Goal: Task Accomplishment & Management: Manage account settings

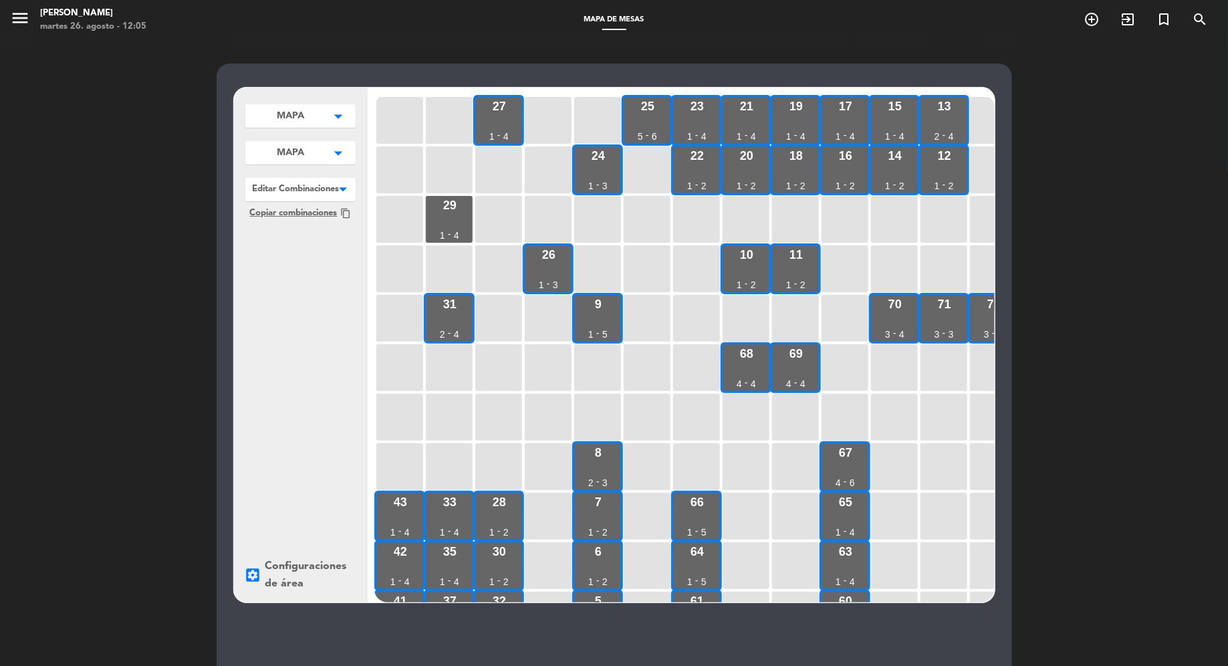
click at [316, 128] on button "MAPA arrow_drop_down" at bounding box center [300, 115] width 110 height 23
click at [316, 157] on button "MAPA arrow_drop_down" at bounding box center [300, 152] width 110 height 23
click at [324, 128] on button "MAPA arrow_drop_down" at bounding box center [300, 115] width 110 height 23
click at [317, 200] on span "Galería" at bounding box center [292, 202] width 93 height 15
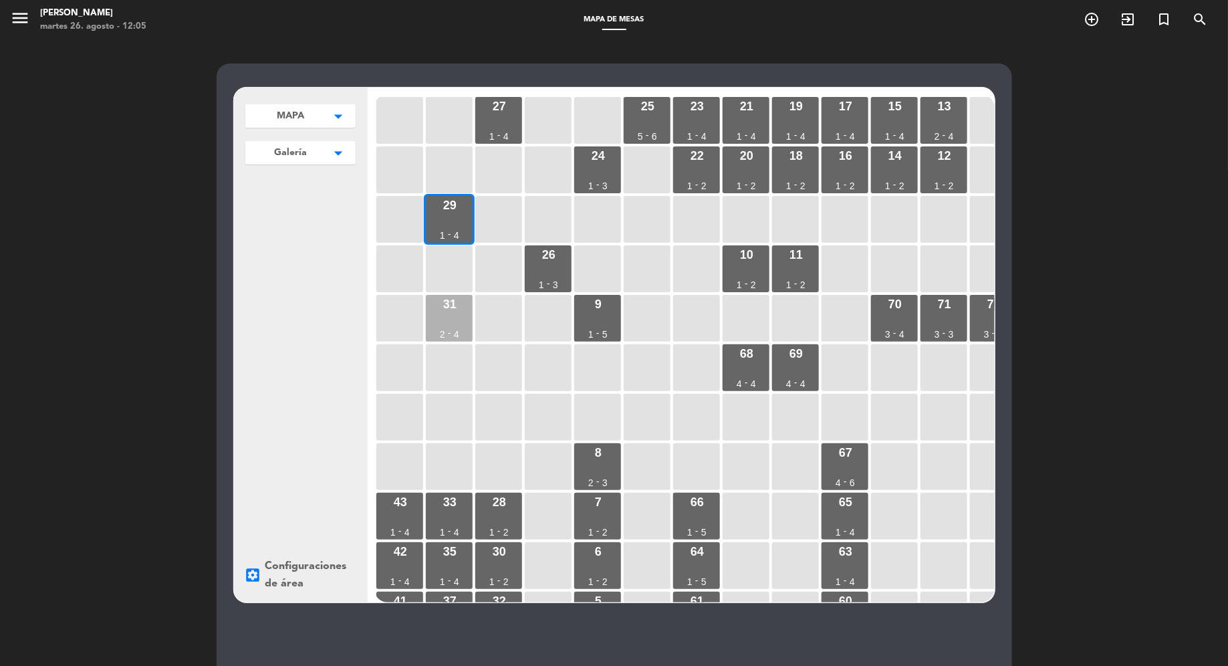
click at [451, 313] on div "31 2 - 4" at bounding box center [449, 318] width 47 height 47
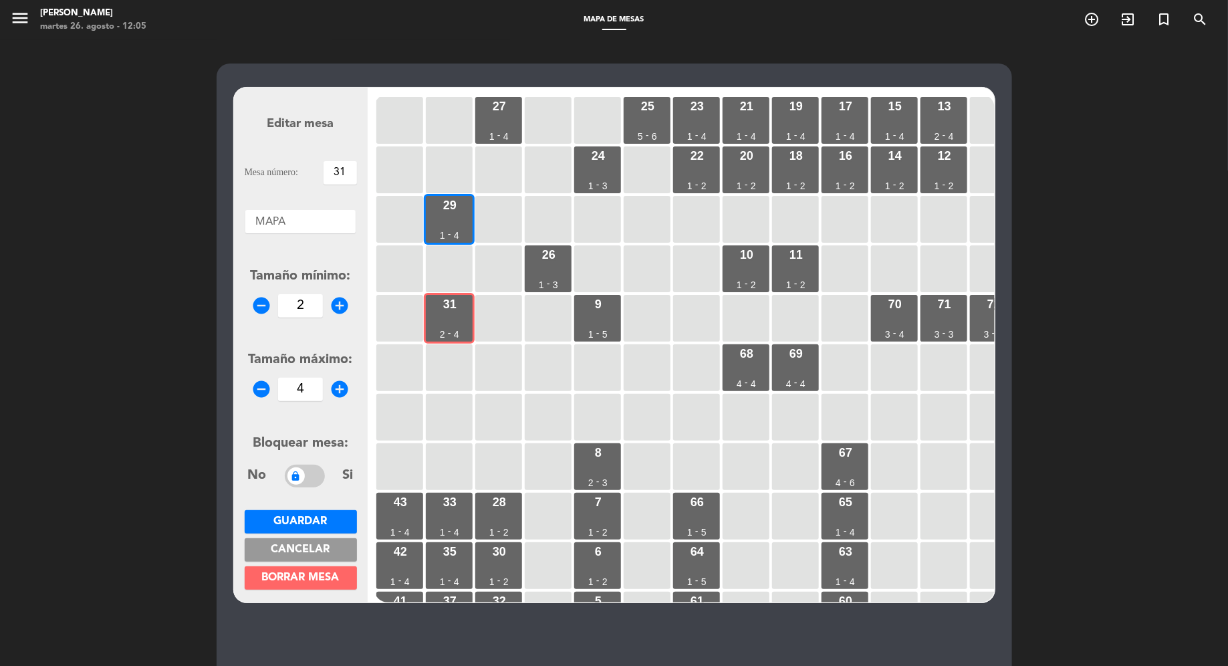
click at [311, 201] on form "Editar mesa Mesa número: 31 Áreas × MAPA × Tamaño mínimo: remove_circle 2 add_c…" at bounding box center [301, 345] width 112 height 508
click at [309, 211] on div at bounding box center [300, 218] width 110 height 17
click at [307, 263] on span "Galería" at bounding box center [301, 259] width 36 height 11
click at [317, 521] on span "Guardar" at bounding box center [300, 521] width 53 height 11
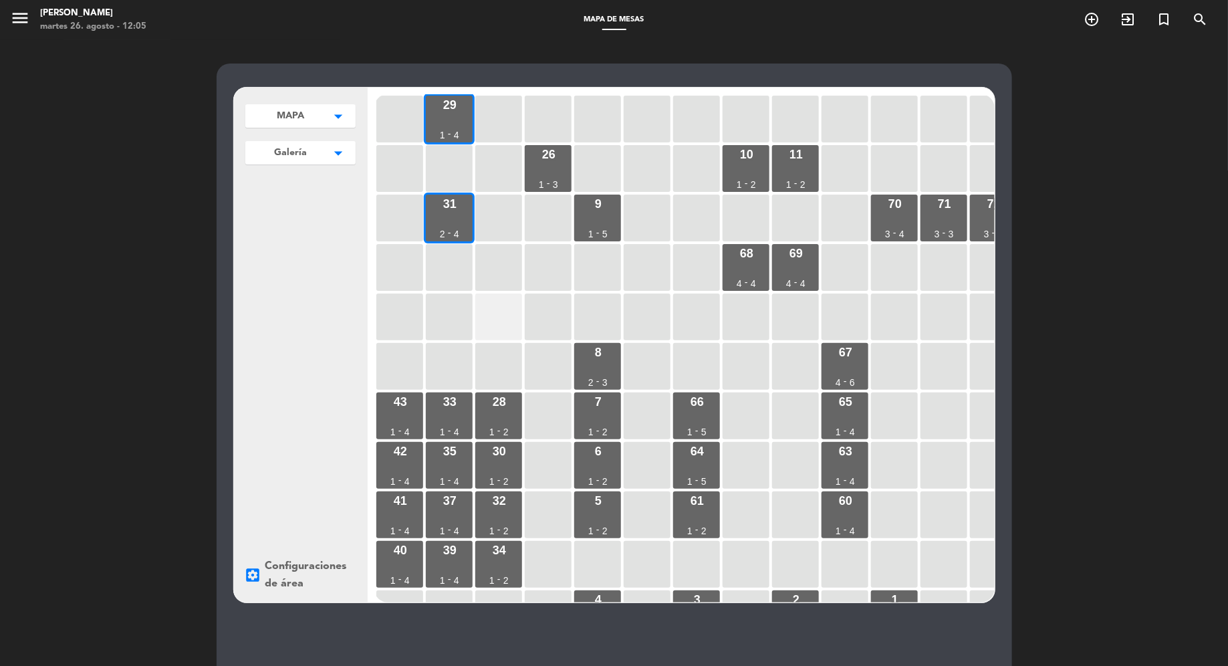
scroll to position [144, 0]
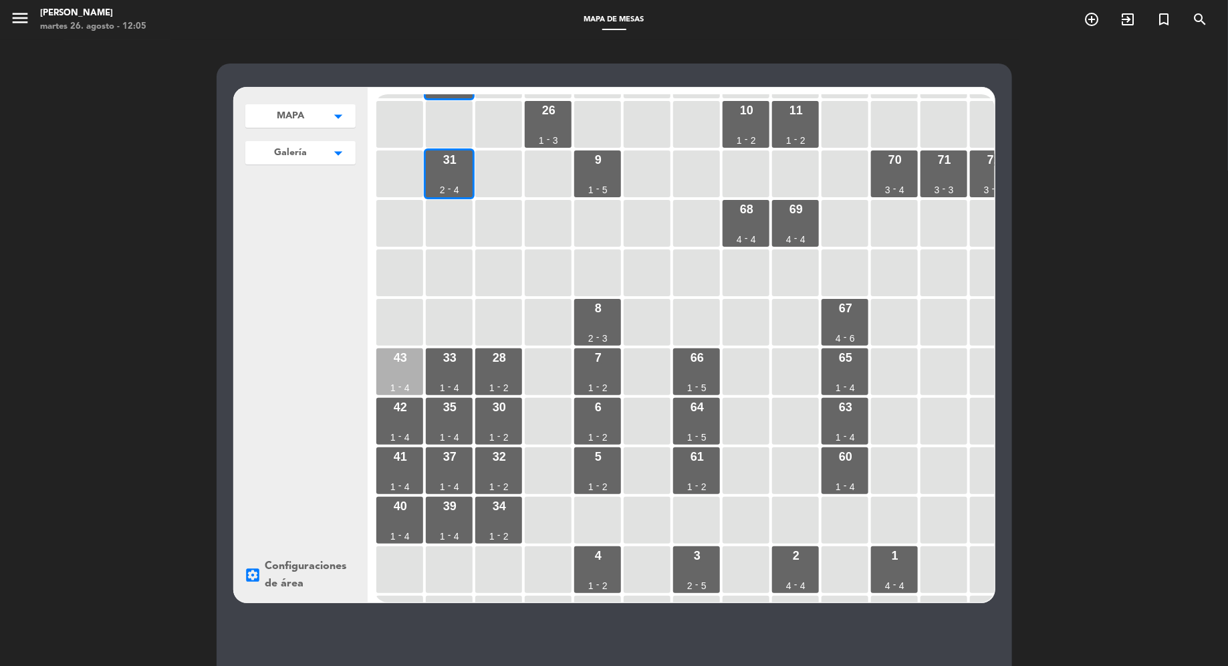
click at [391, 375] on div "43 1 - 4" at bounding box center [399, 371] width 47 height 47
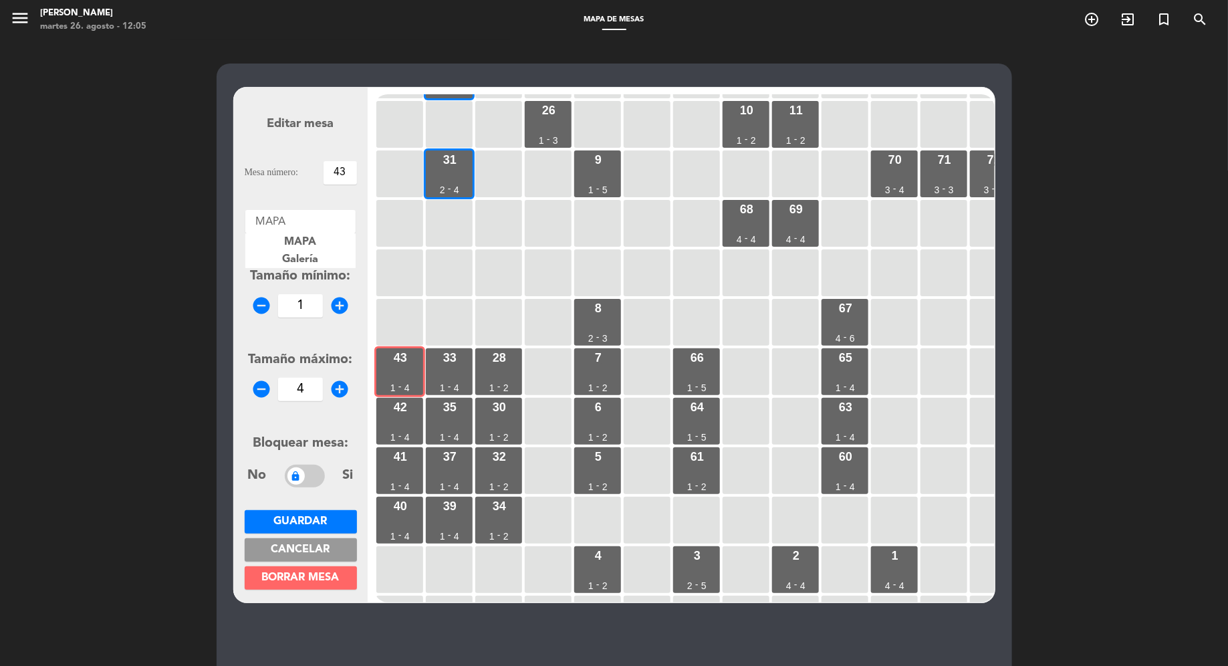
click at [301, 220] on div at bounding box center [300, 218] width 110 height 17
click at [305, 255] on span "Galería" at bounding box center [301, 259] width 36 height 11
click at [334, 525] on button "Guardar" at bounding box center [301, 521] width 112 height 23
click at [402, 416] on div "42 1 - 4" at bounding box center [399, 421] width 47 height 47
click at [286, 228] on div "Áreas × MAPA" at bounding box center [300, 221] width 110 height 23
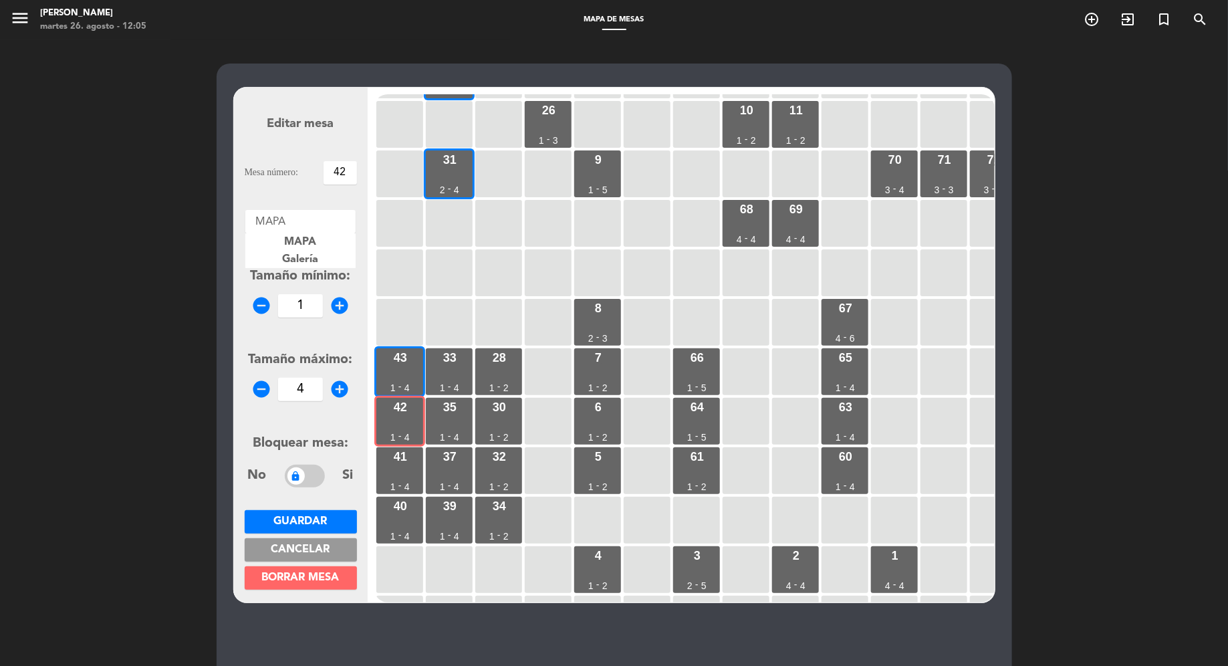
click at [300, 258] on span "Galería" at bounding box center [301, 259] width 36 height 11
click at [317, 523] on span "Guardar" at bounding box center [300, 521] width 53 height 11
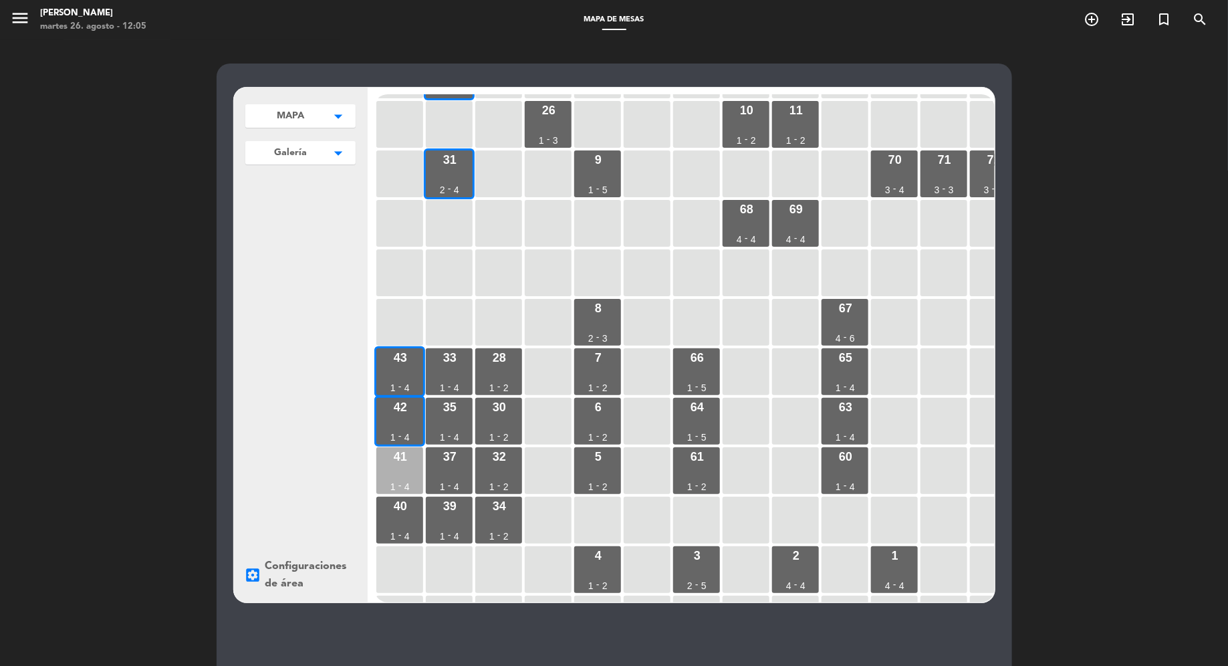
click at [401, 464] on div "41 1 - 4" at bounding box center [399, 470] width 47 height 47
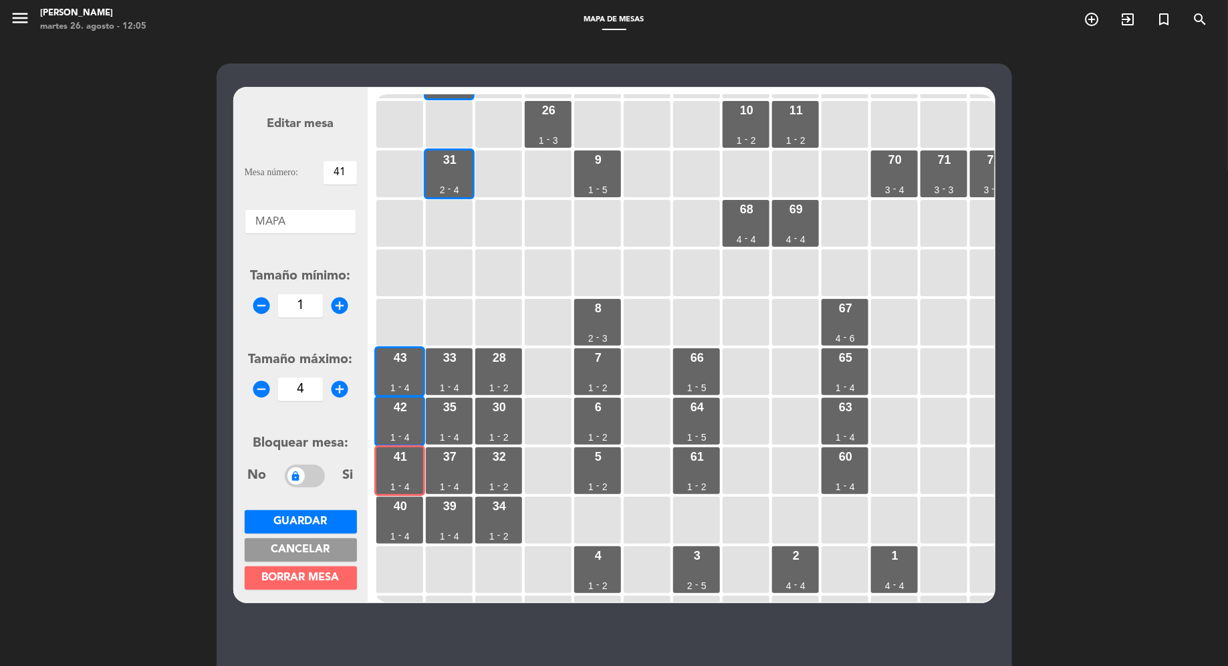
click at [289, 225] on div at bounding box center [300, 218] width 110 height 17
click at [305, 259] on span "Galería" at bounding box center [301, 259] width 36 height 11
click at [309, 521] on span "Guardar" at bounding box center [300, 521] width 53 height 11
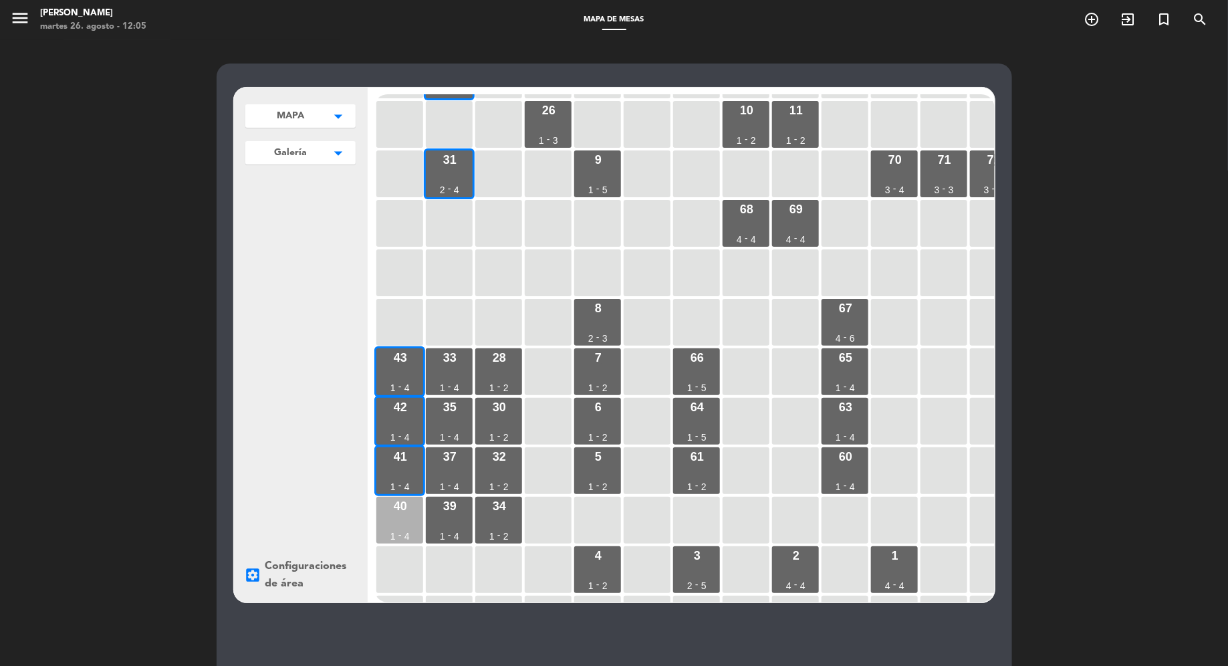
click at [398, 516] on div "40 1 - 4" at bounding box center [399, 520] width 47 height 47
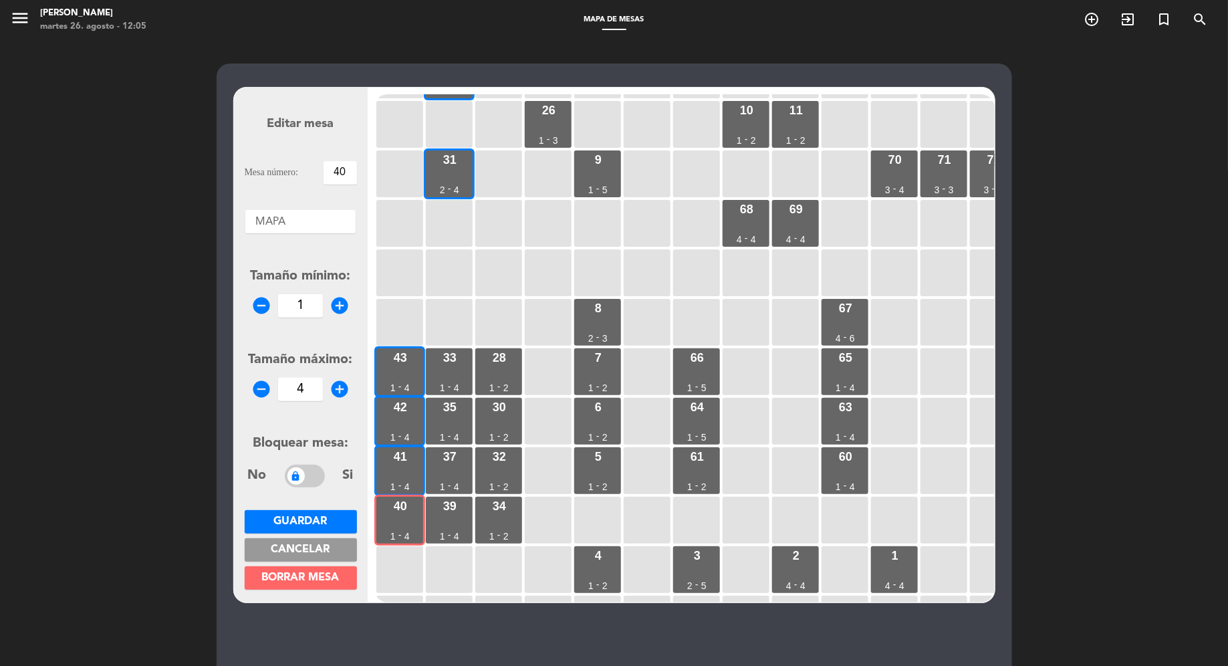
click at [293, 227] on div at bounding box center [300, 218] width 110 height 17
click at [303, 262] on span "Galería" at bounding box center [301, 259] width 36 height 11
click at [315, 523] on span "Guardar" at bounding box center [300, 521] width 53 height 11
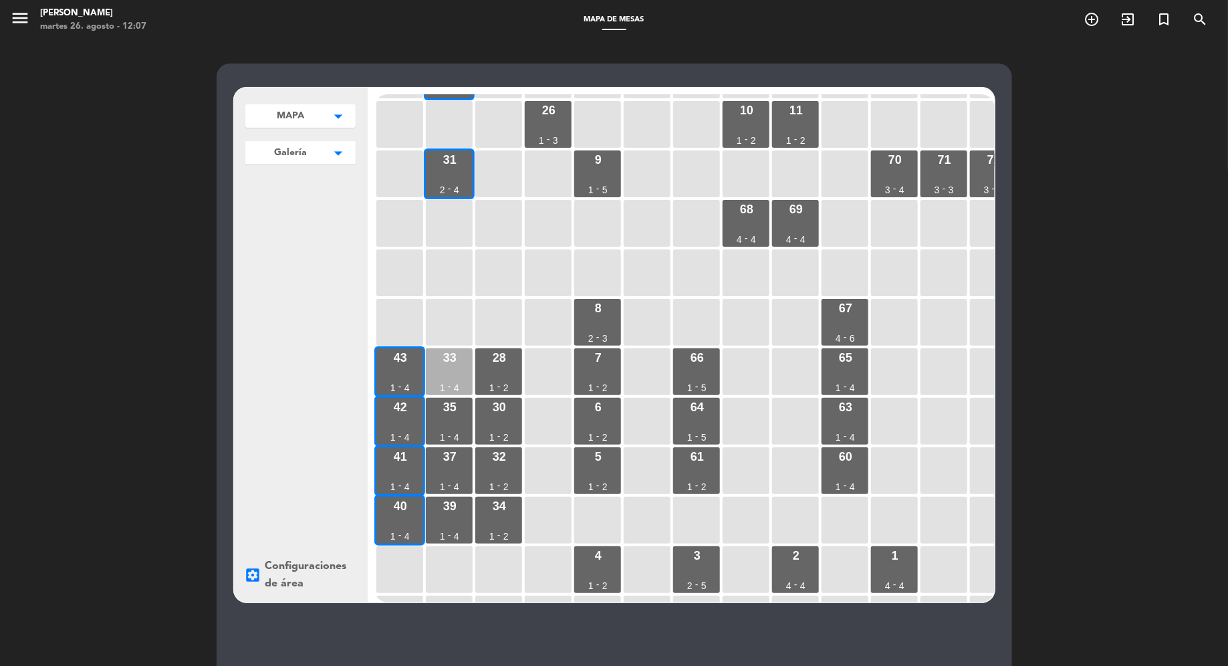
click at [436, 364] on div "33 1 - 4" at bounding box center [449, 371] width 47 height 47
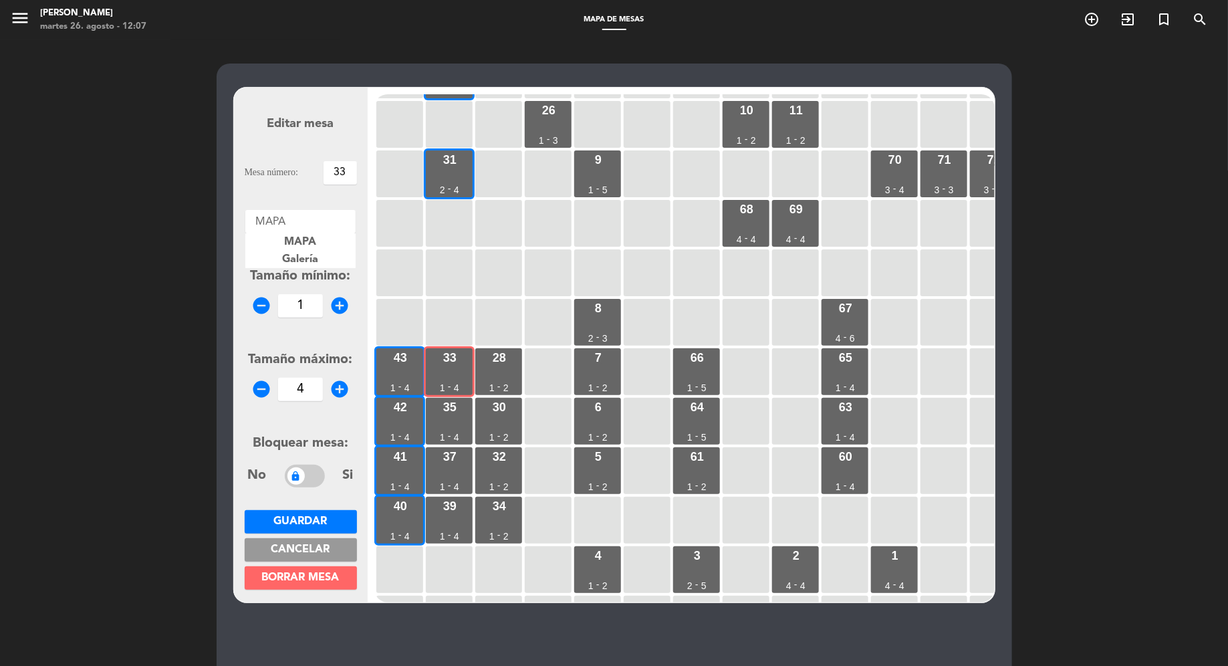
click at [328, 231] on div "Áreas × MAPA" at bounding box center [300, 221] width 110 height 23
click at [326, 255] on div "Galería" at bounding box center [300, 259] width 110 height 17
click at [326, 517] on span "Guardar" at bounding box center [300, 521] width 53 height 11
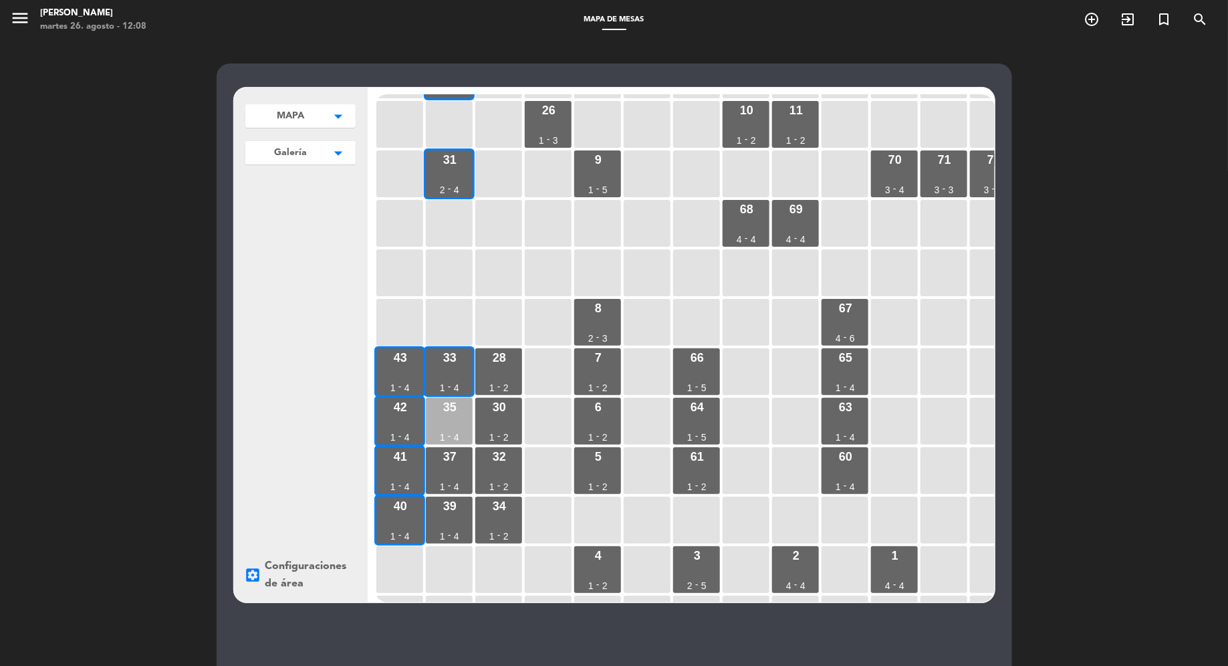
click at [440, 403] on div "35 1 - 4" at bounding box center [449, 421] width 47 height 47
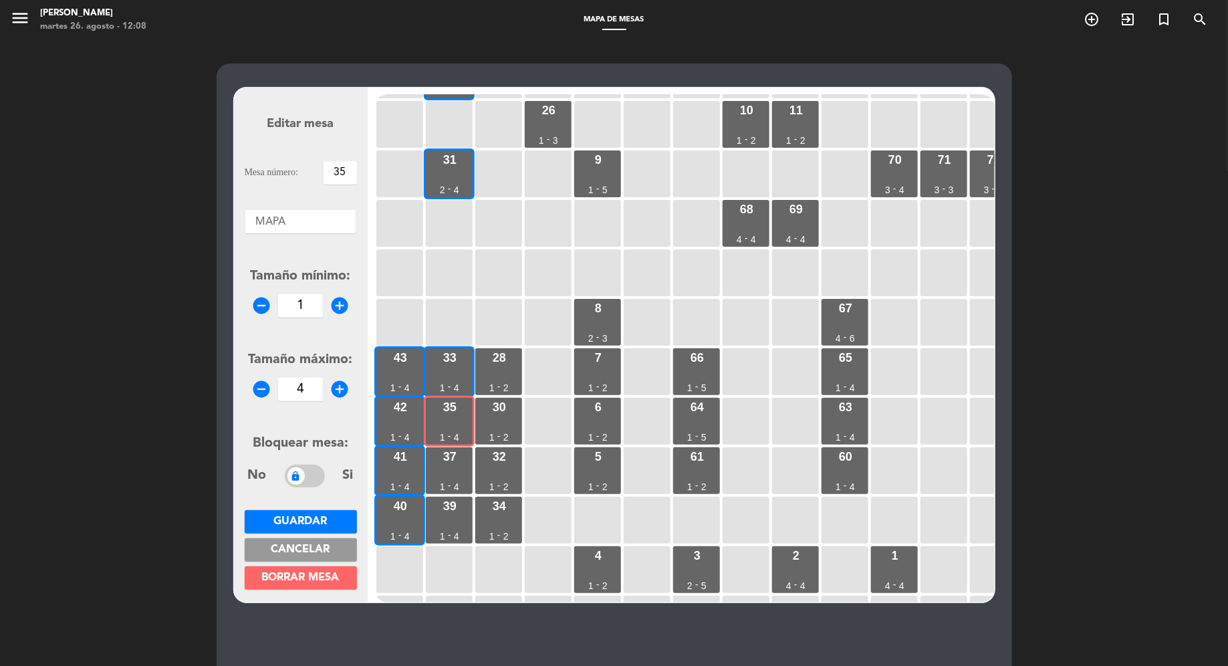
click at [313, 213] on div at bounding box center [300, 218] width 110 height 17
click at [313, 262] on span "Galería" at bounding box center [301, 259] width 36 height 11
click at [311, 518] on span "Guardar" at bounding box center [300, 521] width 53 height 11
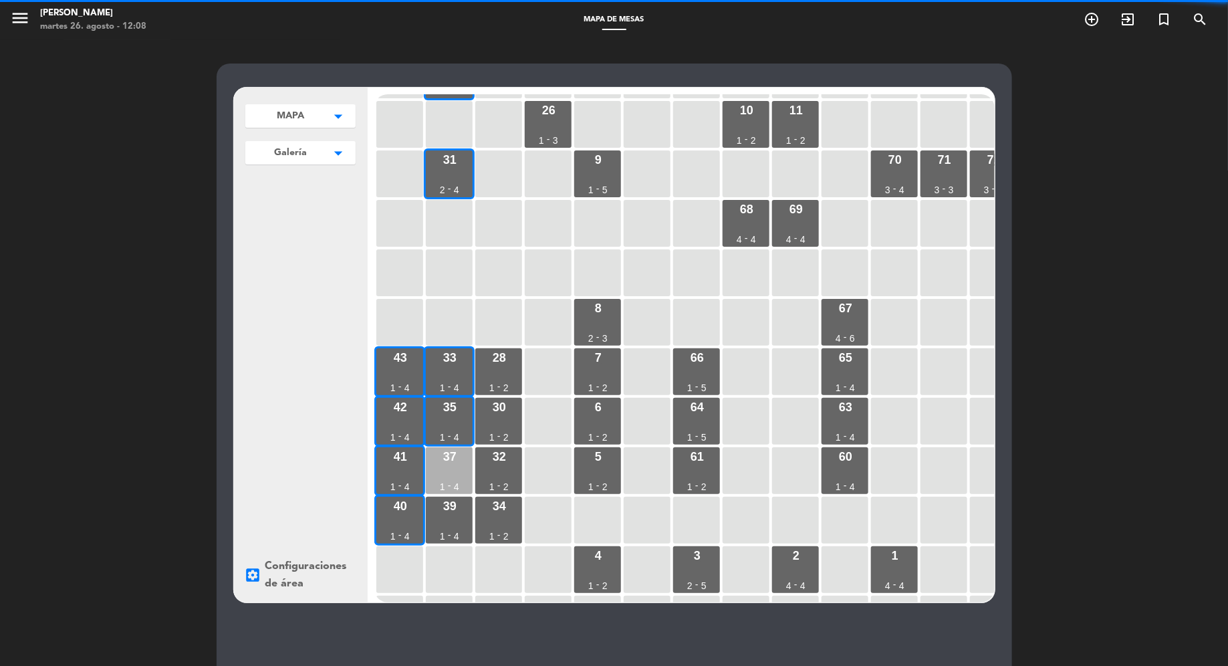
click at [448, 472] on div "37 1 - 4" at bounding box center [449, 470] width 47 height 47
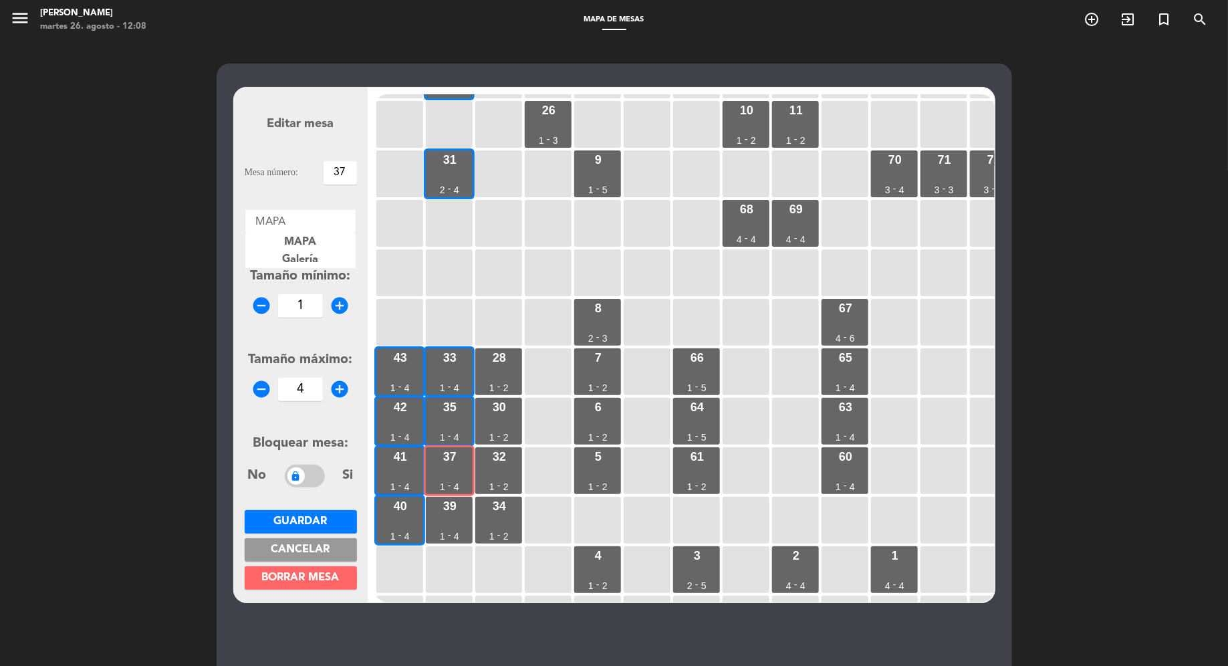
click at [305, 219] on div at bounding box center [300, 218] width 110 height 17
click at [305, 265] on span "Galería" at bounding box center [301, 259] width 36 height 11
click at [299, 516] on span "Guardar" at bounding box center [300, 521] width 53 height 11
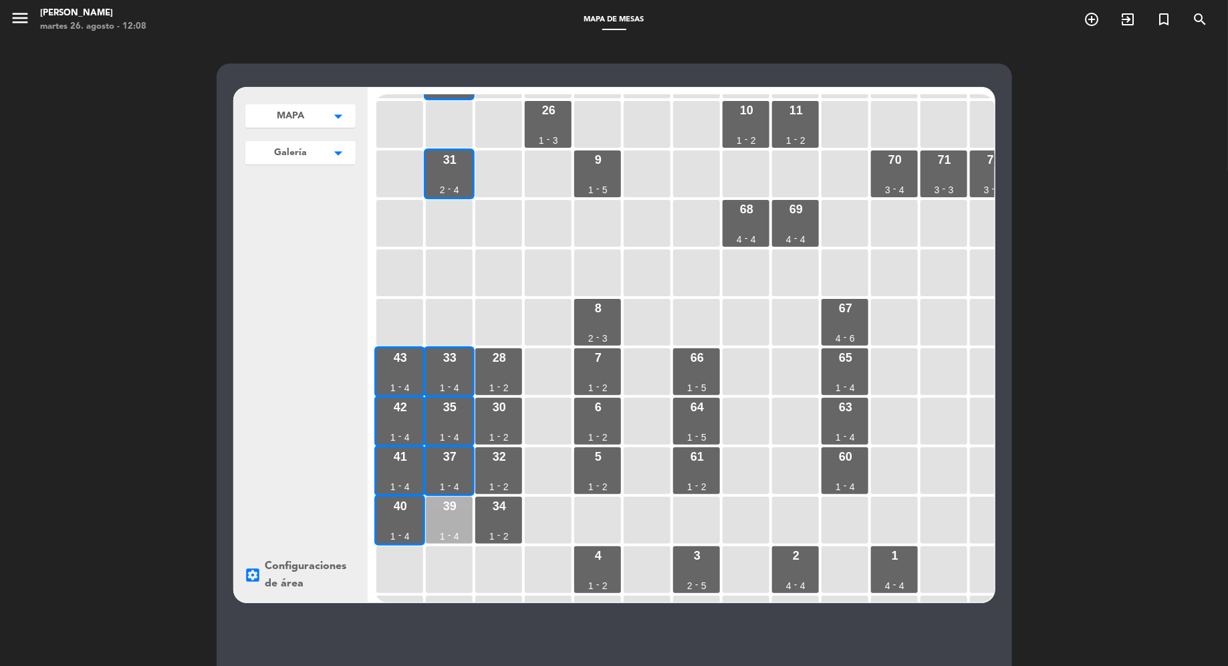
click at [446, 501] on div "39" at bounding box center [449, 506] width 13 height 12
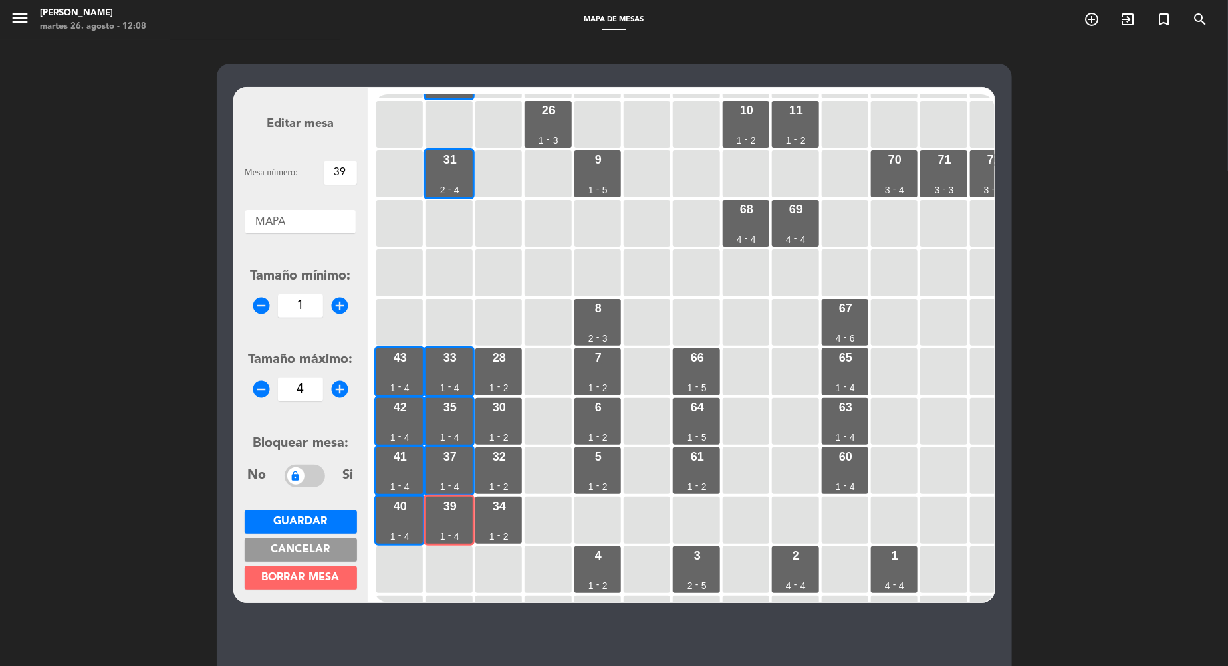
click at [290, 227] on div "Áreas × MAPA" at bounding box center [300, 221] width 110 height 23
click at [297, 259] on span "Galería" at bounding box center [301, 259] width 36 height 11
click at [318, 520] on span "Guardar" at bounding box center [300, 521] width 53 height 11
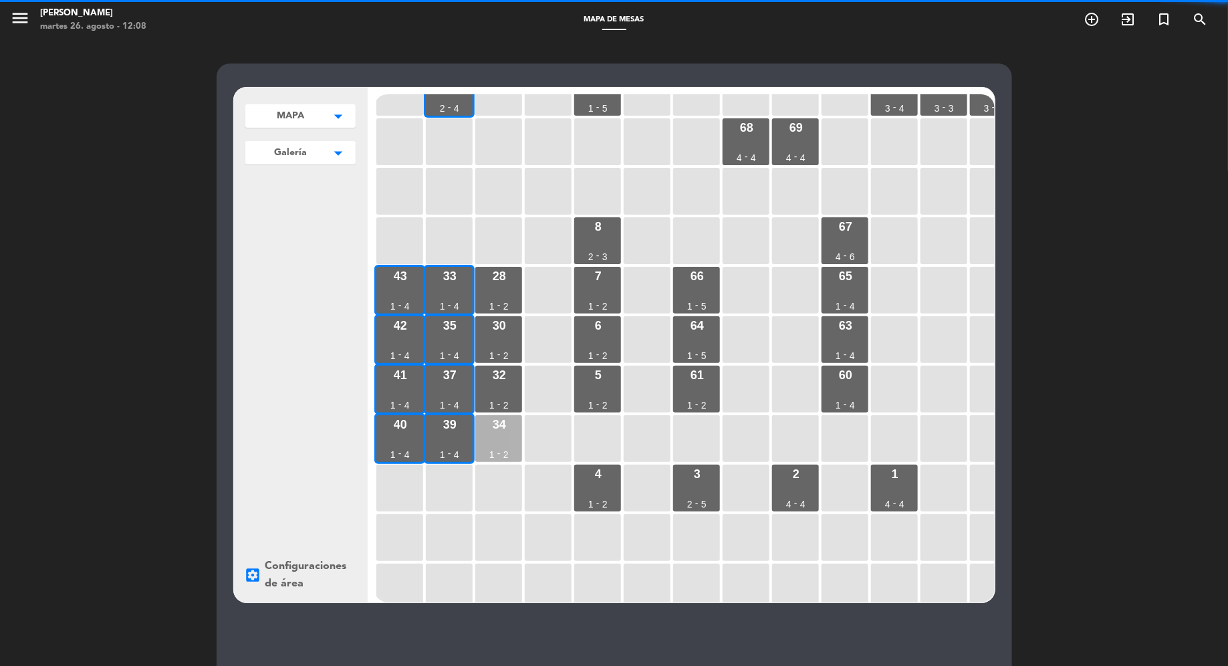
scroll to position [235, 0]
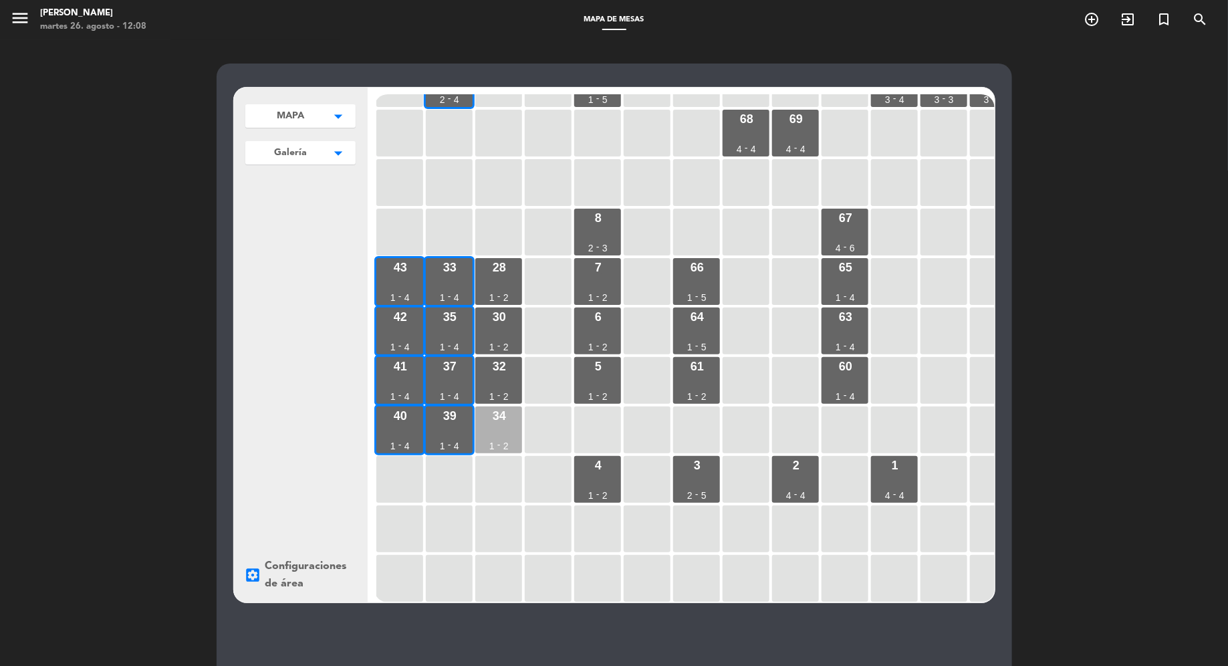
click at [502, 430] on div "34 1 - 2" at bounding box center [498, 429] width 47 height 47
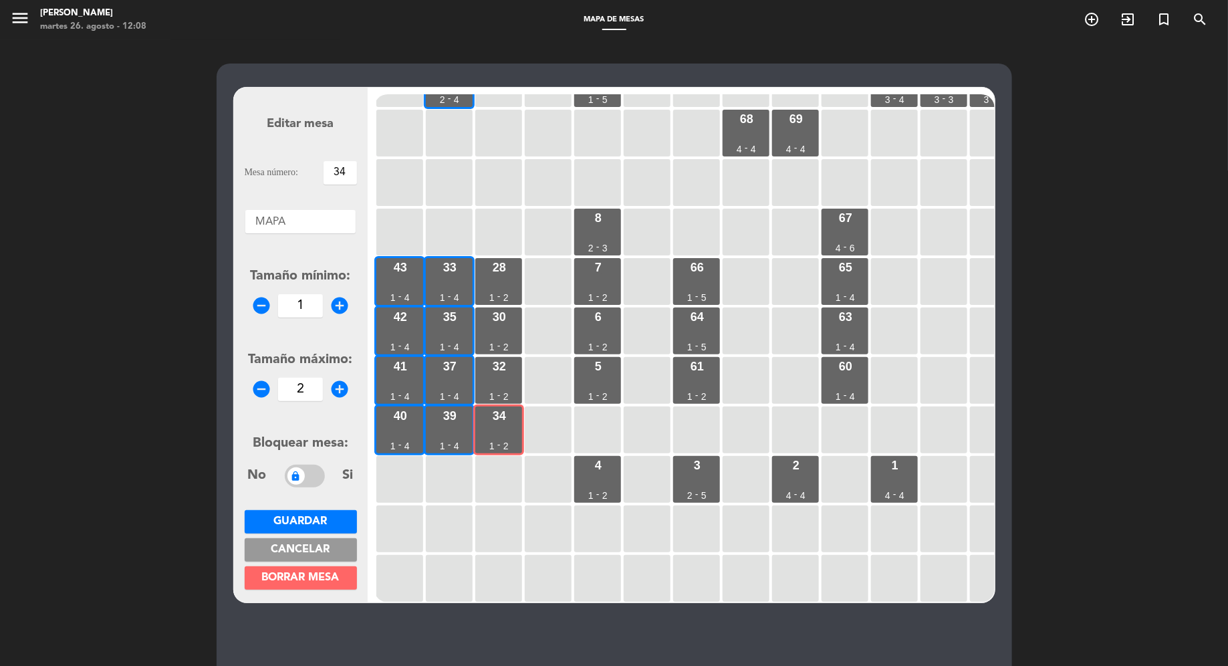
click at [287, 230] on div "Áreas × MAPA" at bounding box center [300, 221] width 110 height 23
click at [301, 260] on span "Galería" at bounding box center [301, 259] width 36 height 11
click at [306, 517] on span "Guardar" at bounding box center [300, 521] width 53 height 11
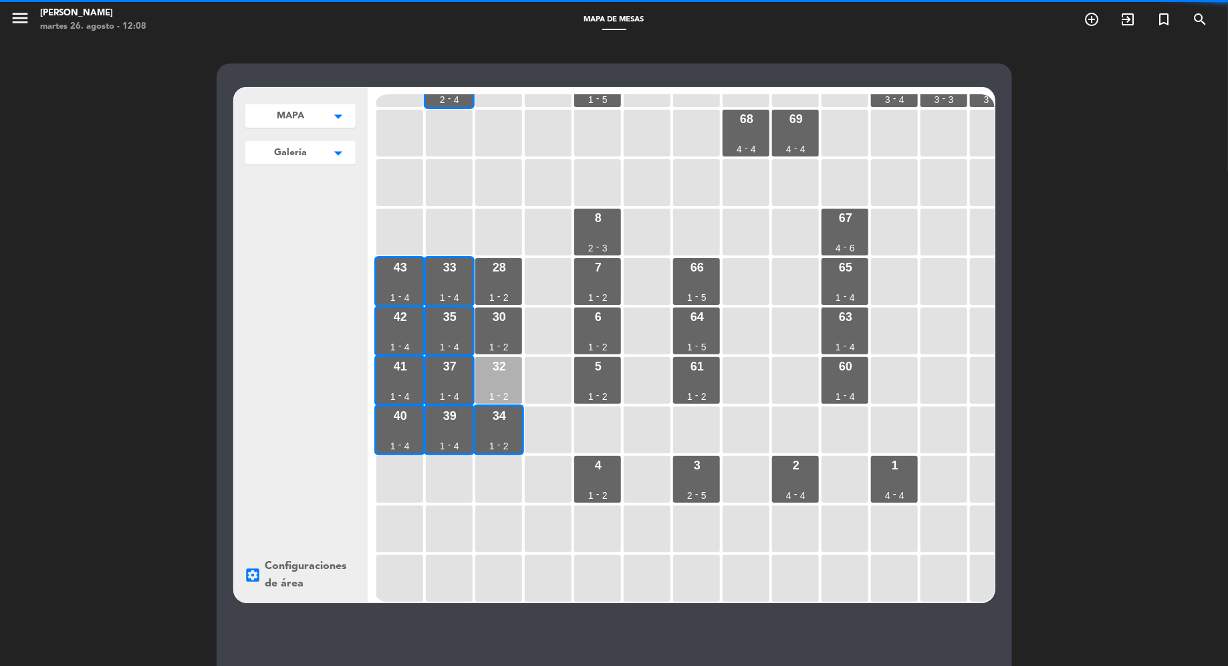
click at [508, 388] on div "32 1 - 2" at bounding box center [498, 380] width 47 height 47
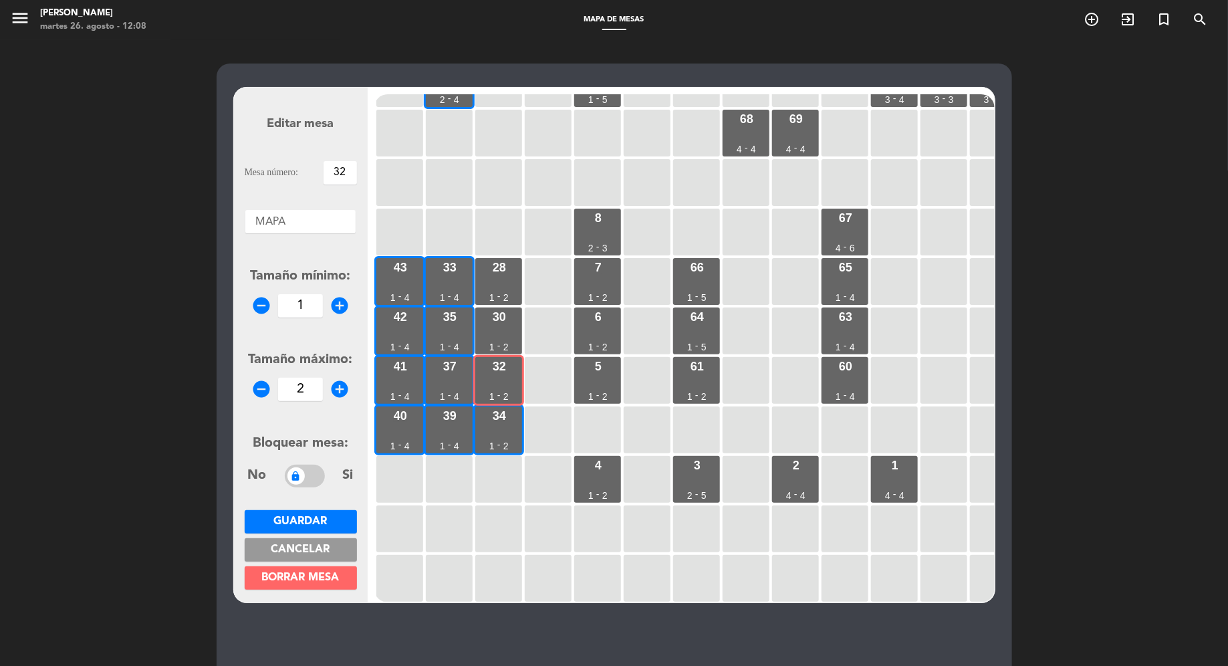
click at [338, 219] on div at bounding box center [300, 218] width 110 height 17
click at [335, 257] on div "Galería" at bounding box center [300, 259] width 110 height 17
click at [318, 516] on span "Guardar" at bounding box center [300, 521] width 53 height 11
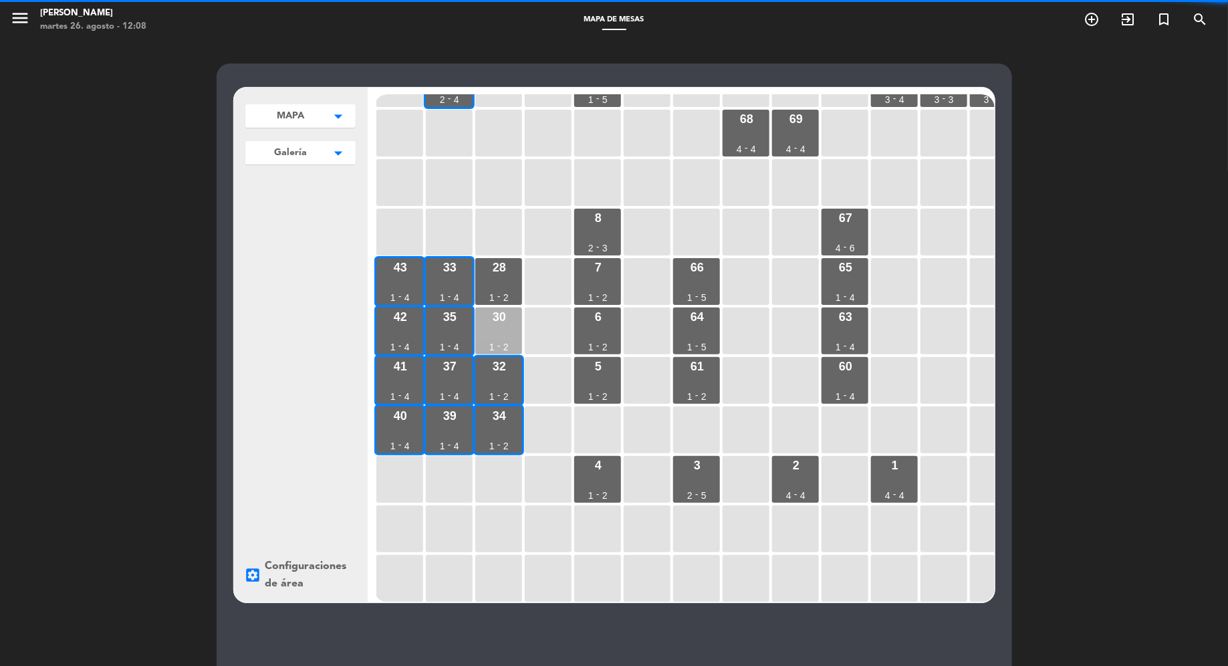
click at [496, 336] on div "30 1 - 2" at bounding box center [498, 330] width 47 height 47
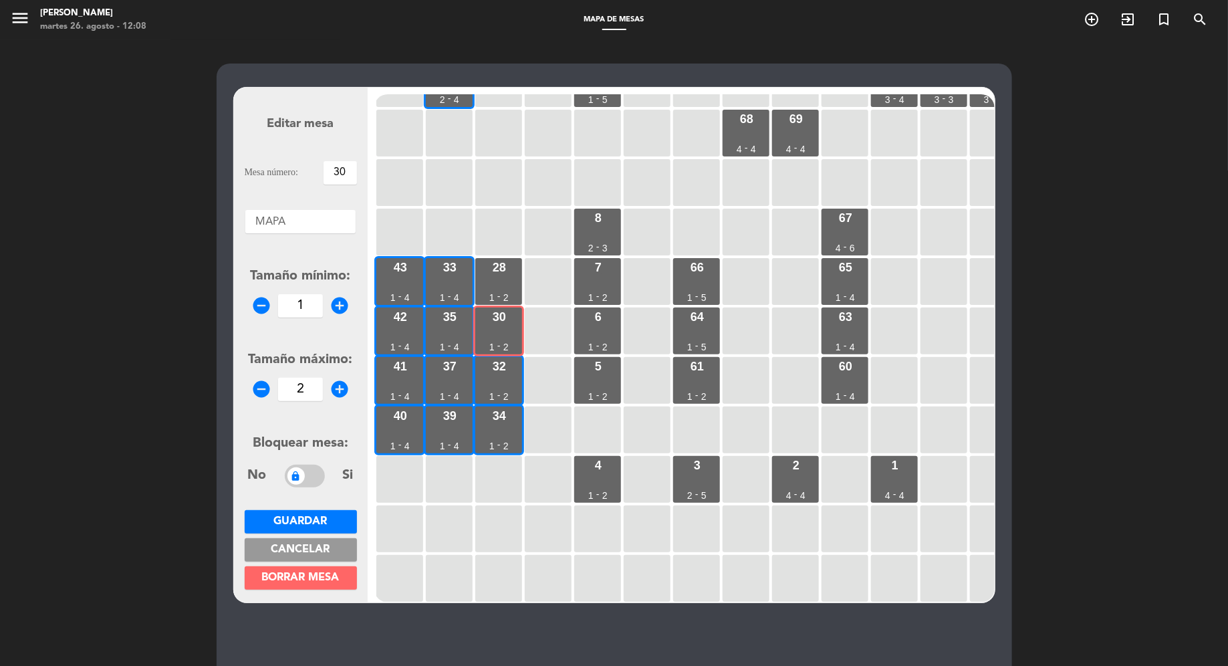
click at [308, 225] on div at bounding box center [300, 218] width 110 height 17
click at [309, 258] on span "Galería" at bounding box center [301, 259] width 36 height 11
click at [321, 527] on span "Guardar" at bounding box center [300, 521] width 53 height 11
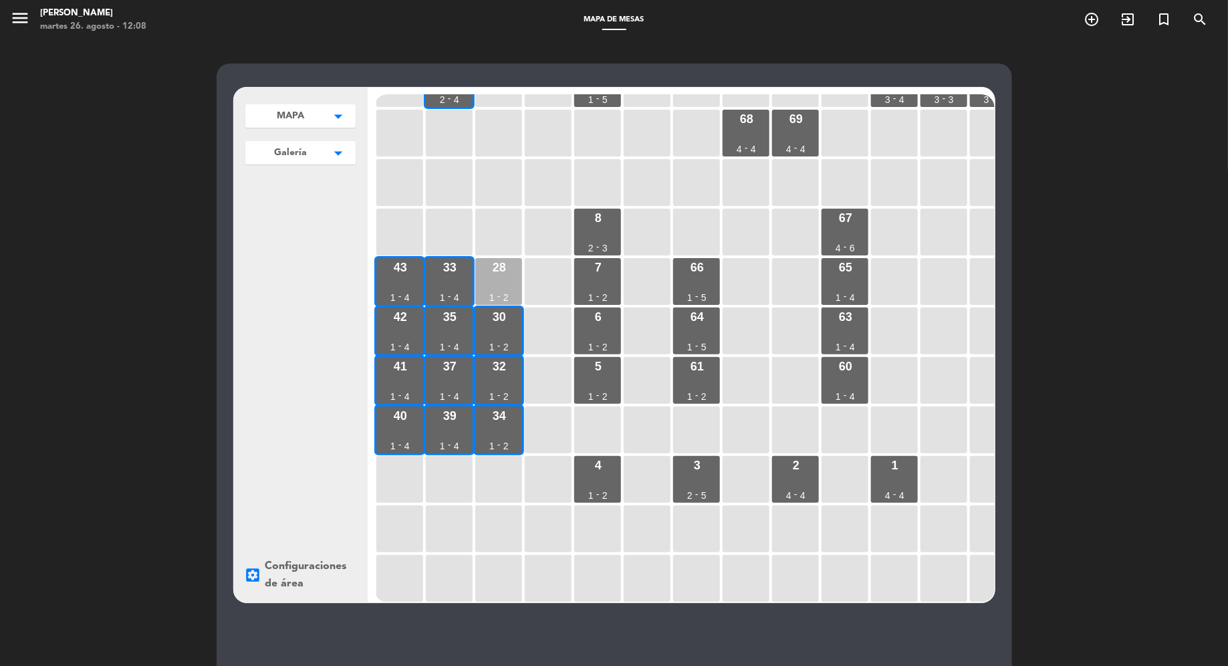
click at [492, 293] on div "1" at bounding box center [491, 297] width 5 height 9
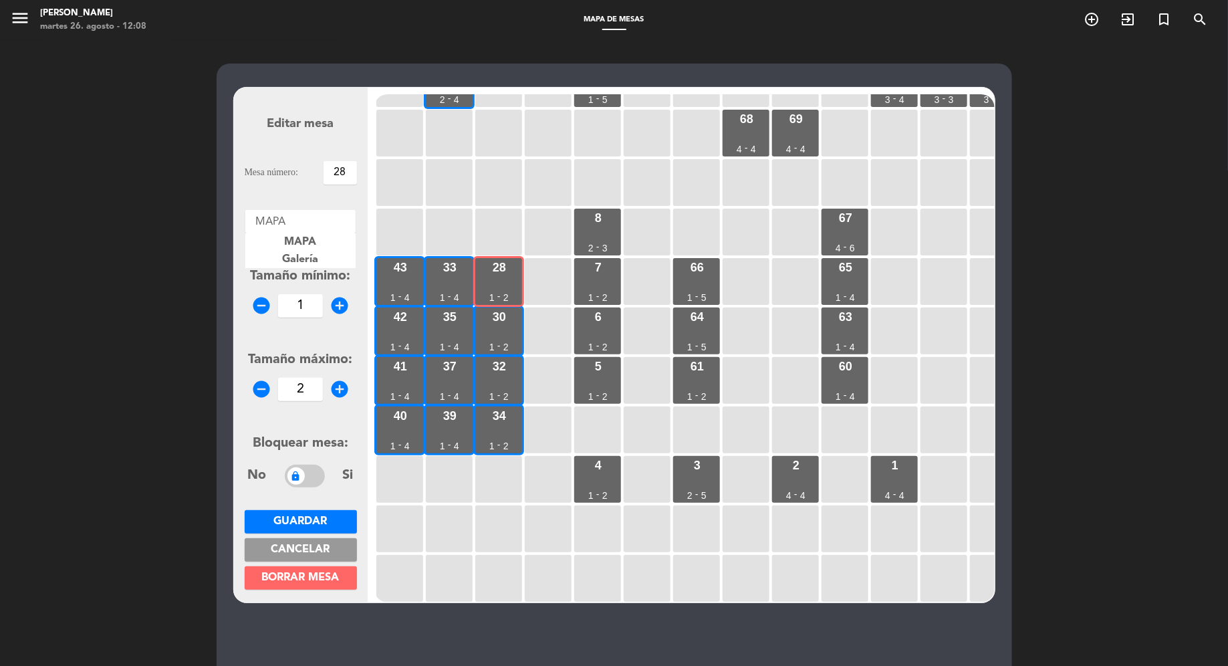
click at [325, 227] on div "Áreas × MAPA" at bounding box center [300, 221] width 110 height 23
click at [322, 255] on div "Galería" at bounding box center [300, 259] width 110 height 17
click at [311, 525] on span "Guardar" at bounding box center [300, 521] width 53 height 11
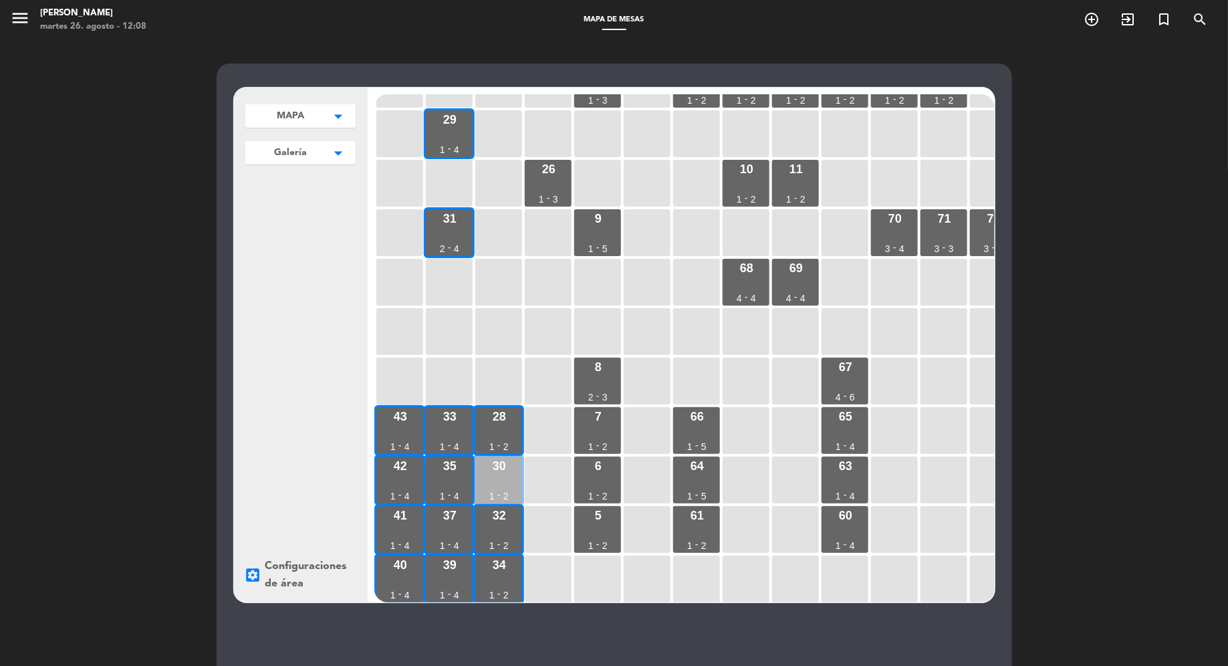
scroll to position [0, 0]
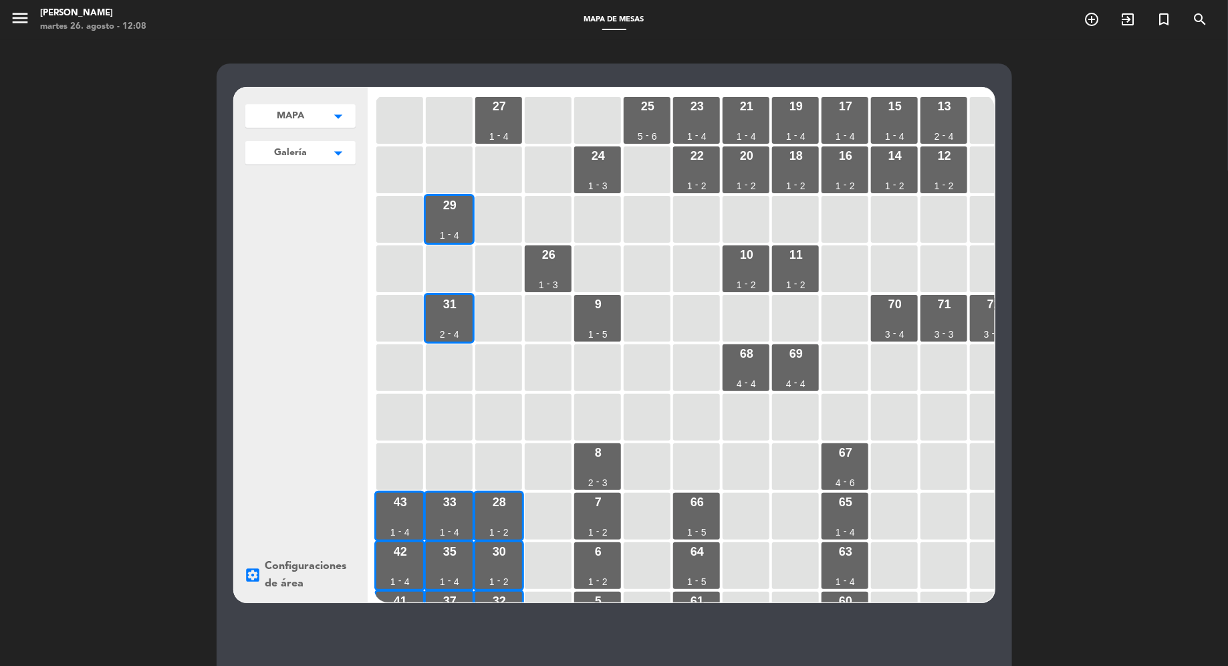
click at [323, 128] on button "Galería arrow_drop_down" at bounding box center [300, 115] width 110 height 23
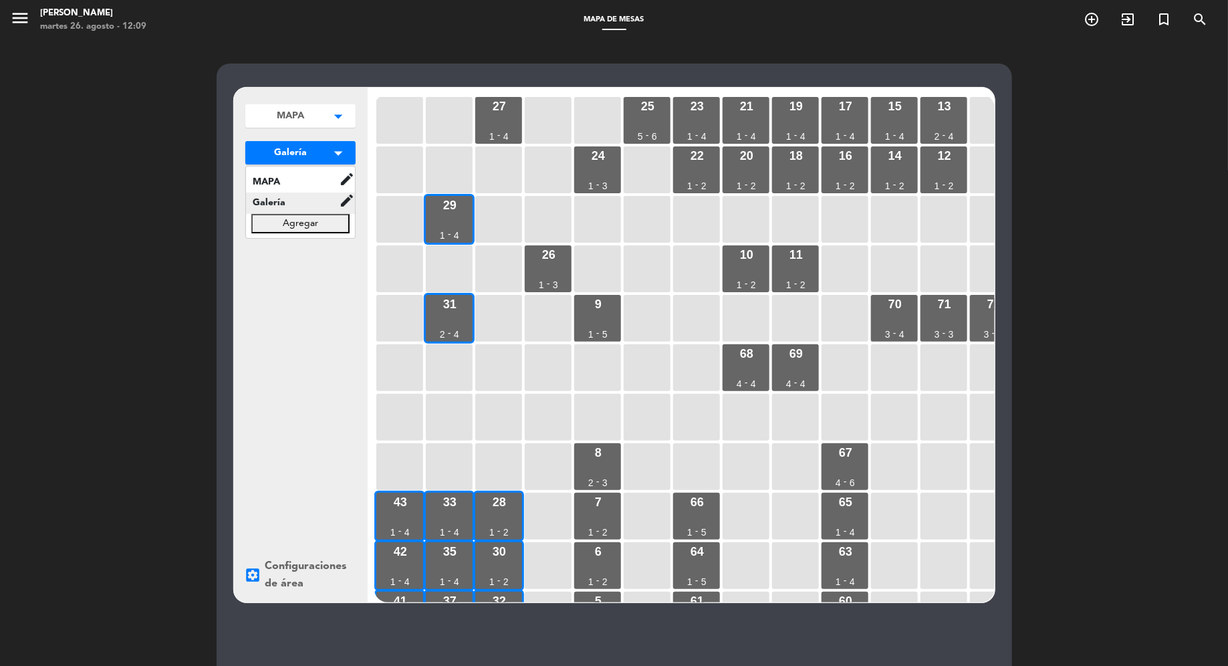
click at [324, 197] on span "Galería" at bounding box center [292, 202] width 93 height 15
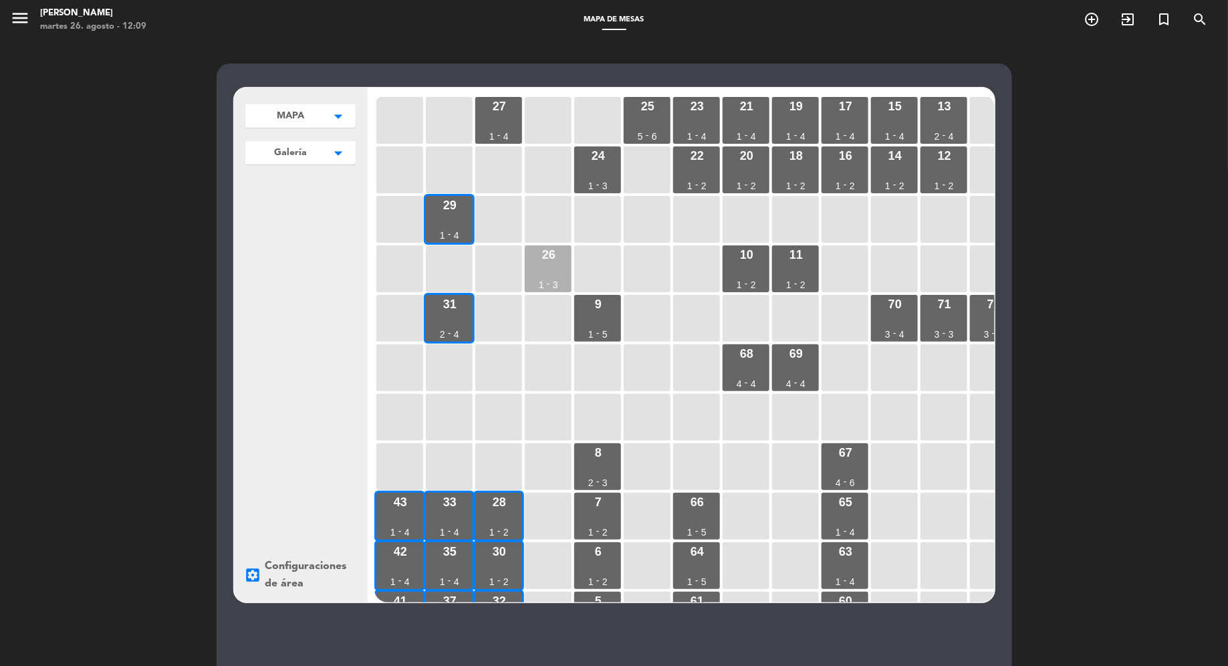
click at [554, 281] on div "3" at bounding box center [555, 284] width 5 height 9
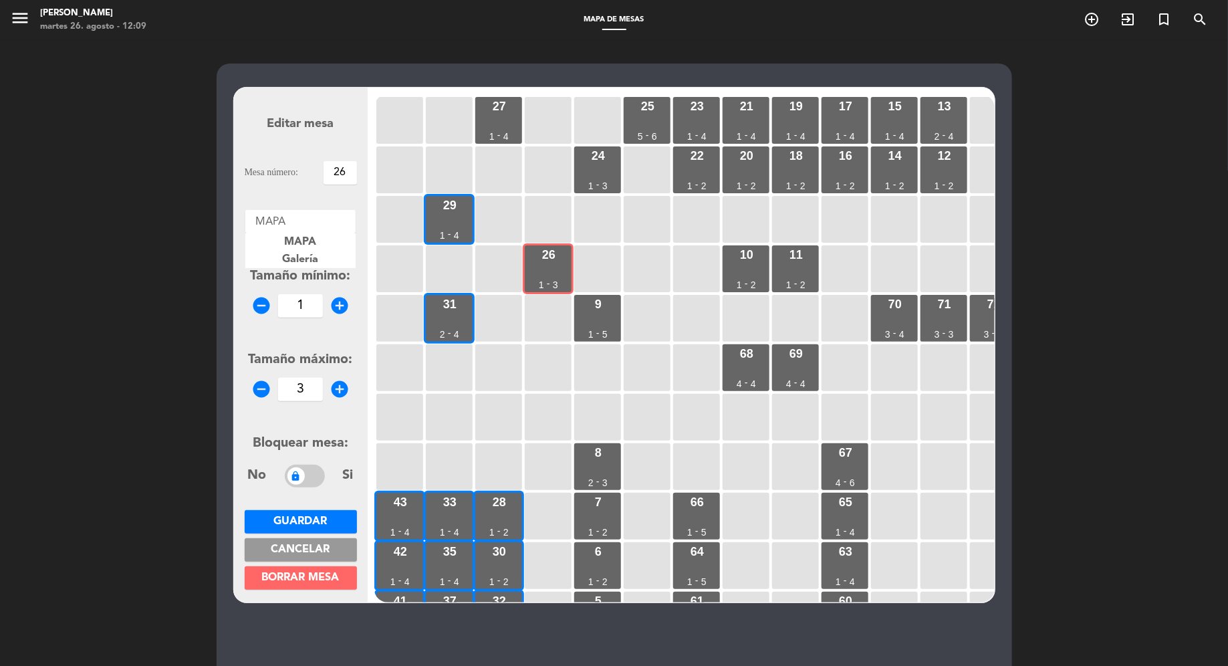
click at [322, 223] on div at bounding box center [300, 218] width 110 height 17
click at [322, 260] on div "Galería" at bounding box center [300, 259] width 110 height 17
click at [311, 523] on span "Guardar" at bounding box center [300, 521] width 53 height 11
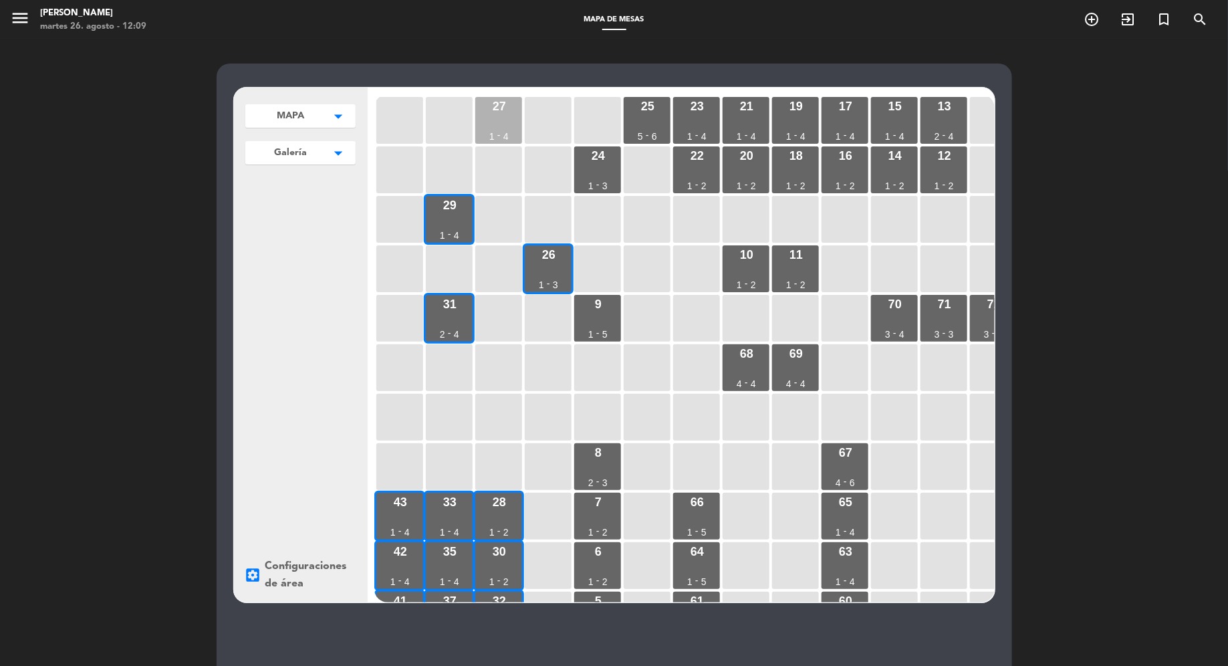
click at [506, 132] on div "4" at bounding box center [505, 136] width 5 height 9
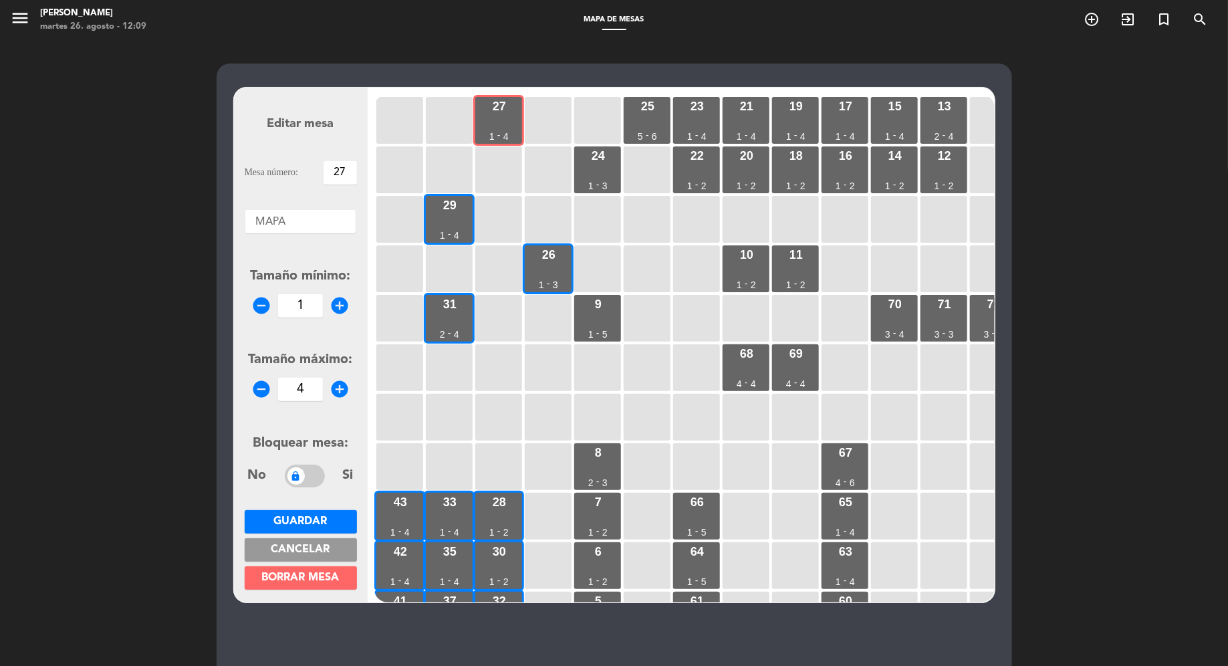
click at [296, 231] on div "Áreas × MAPA" at bounding box center [300, 221] width 110 height 23
click at [299, 255] on span "Galería" at bounding box center [301, 259] width 36 height 11
click at [317, 520] on span "Guardar" at bounding box center [300, 521] width 53 height 11
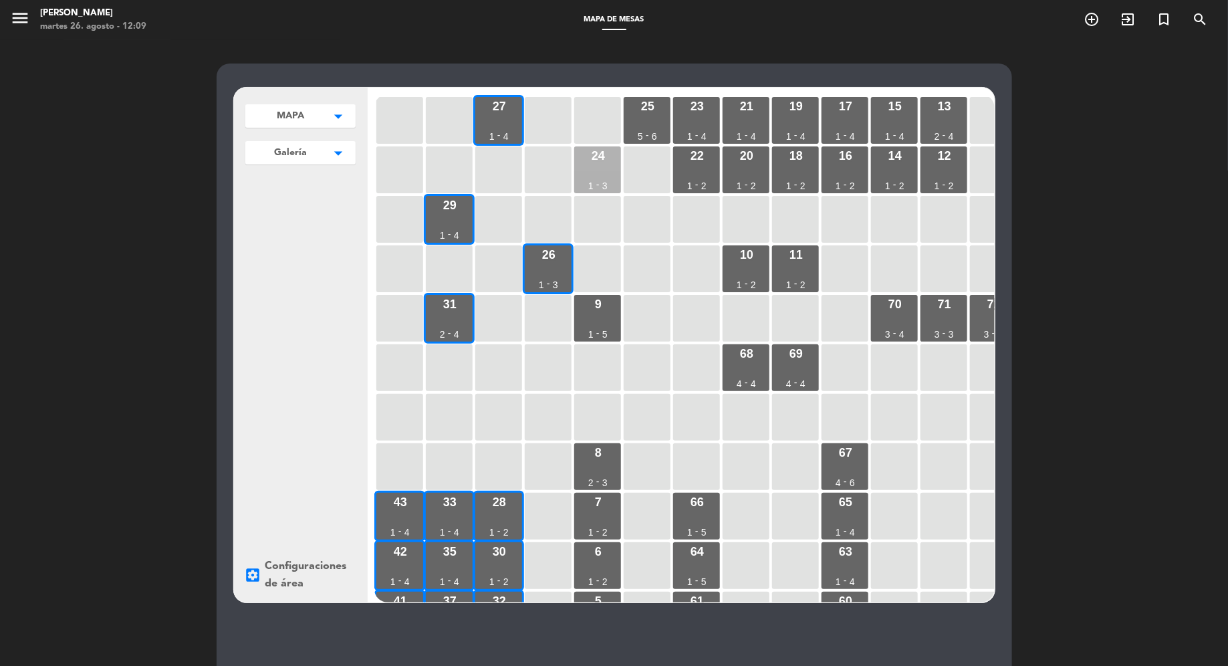
click at [588, 181] on div "1" at bounding box center [590, 185] width 5 height 9
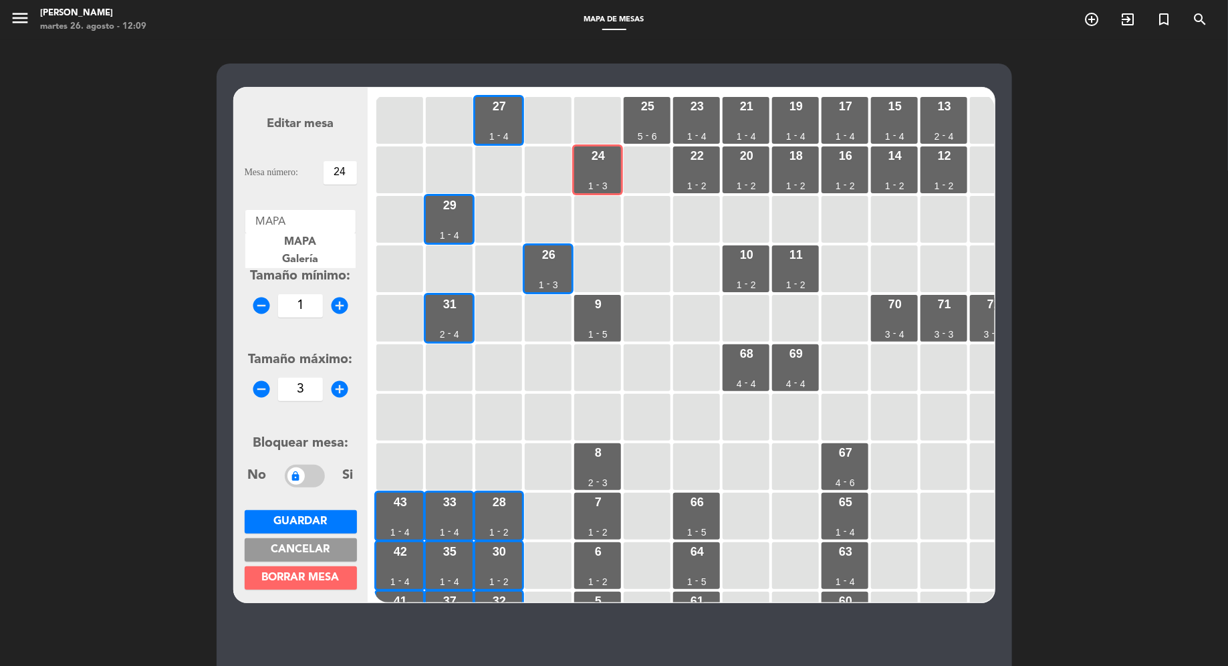
click at [314, 226] on div at bounding box center [300, 218] width 110 height 17
click at [313, 261] on span "Galería" at bounding box center [301, 259] width 36 height 11
click at [307, 519] on span "Guardar" at bounding box center [300, 521] width 53 height 11
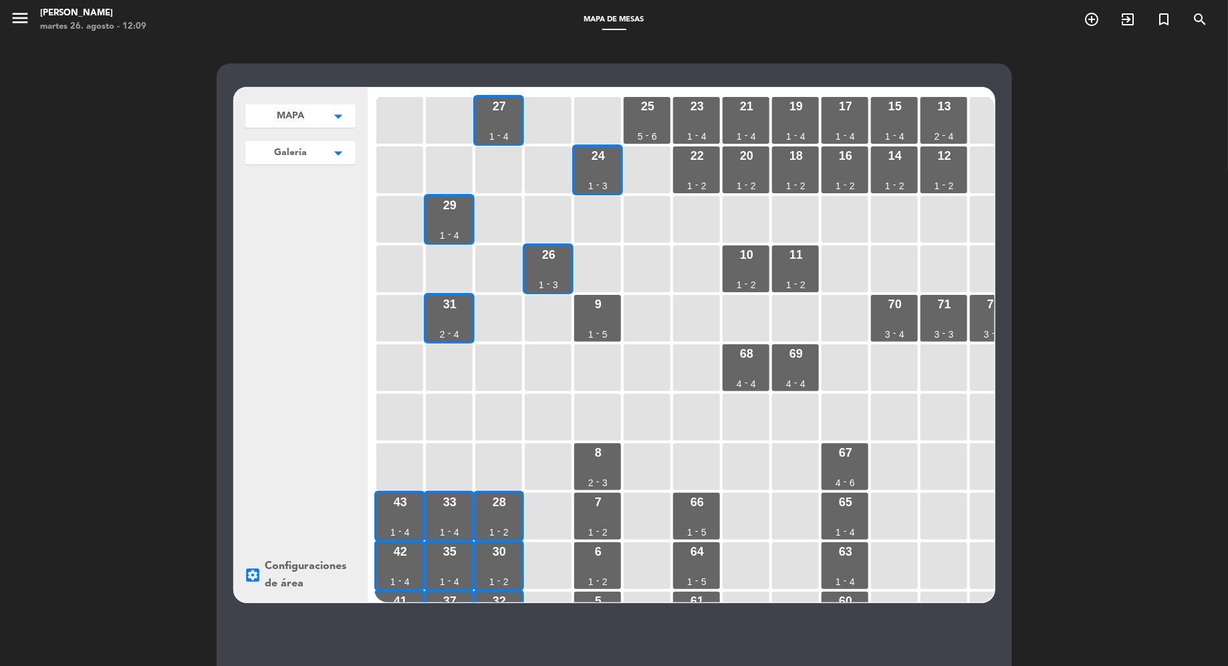
click at [340, 123] on icon "arrow_drop_down" at bounding box center [339, 116] width 20 height 13
click at [304, 223] on button "Agregar" at bounding box center [300, 222] width 98 height 19
click at [312, 229] on input "text" at bounding box center [300, 222] width 98 height 19
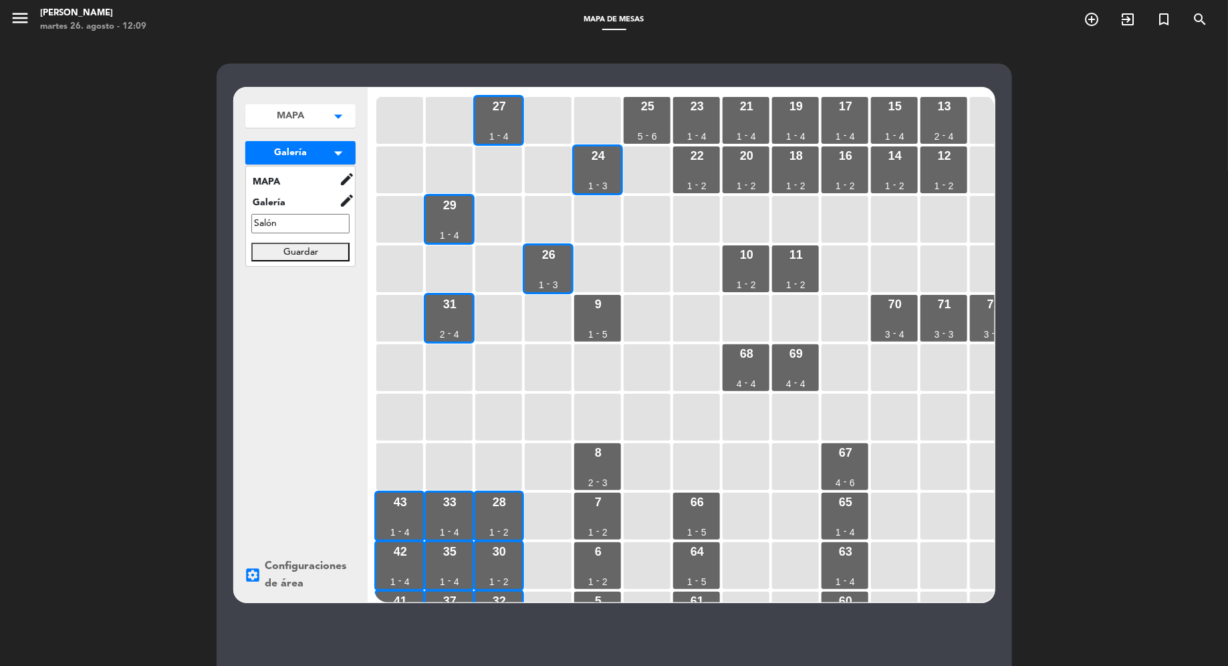
type input "Salón"
click at [292, 252] on button "Guardar" at bounding box center [300, 251] width 98 height 19
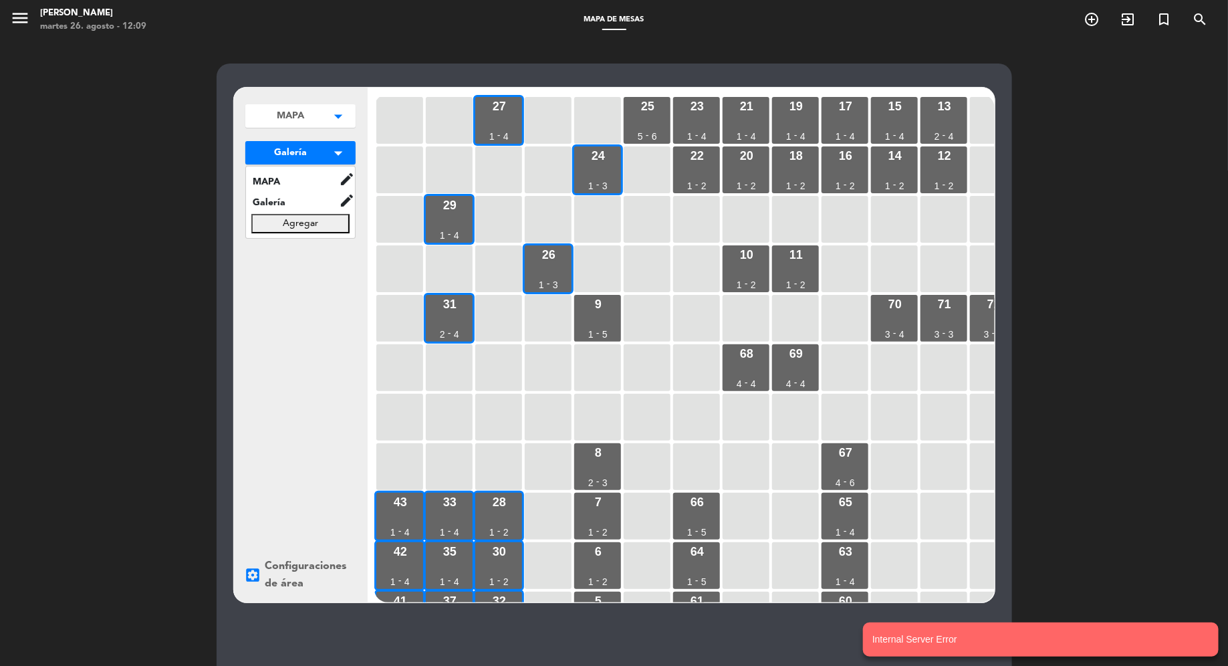
click at [31, 22] on span "menu" at bounding box center [25, 20] width 30 height 31
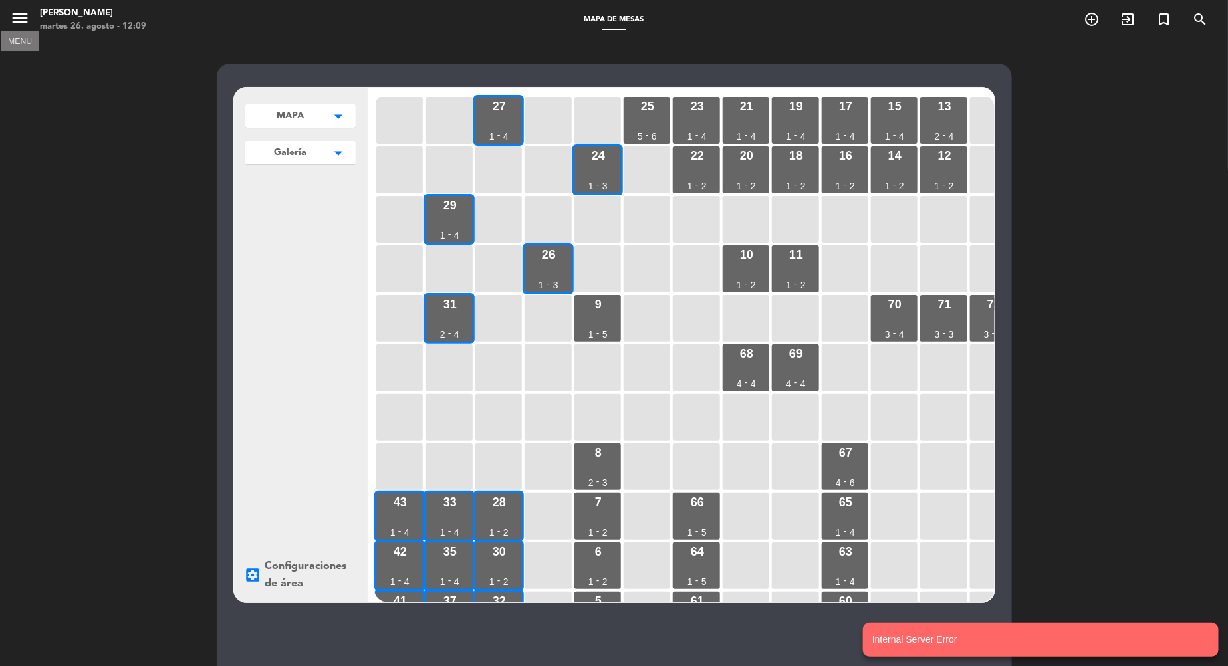
click at [25, 22] on icon "menu" at bounding box center [20, 18] width 20 height 20
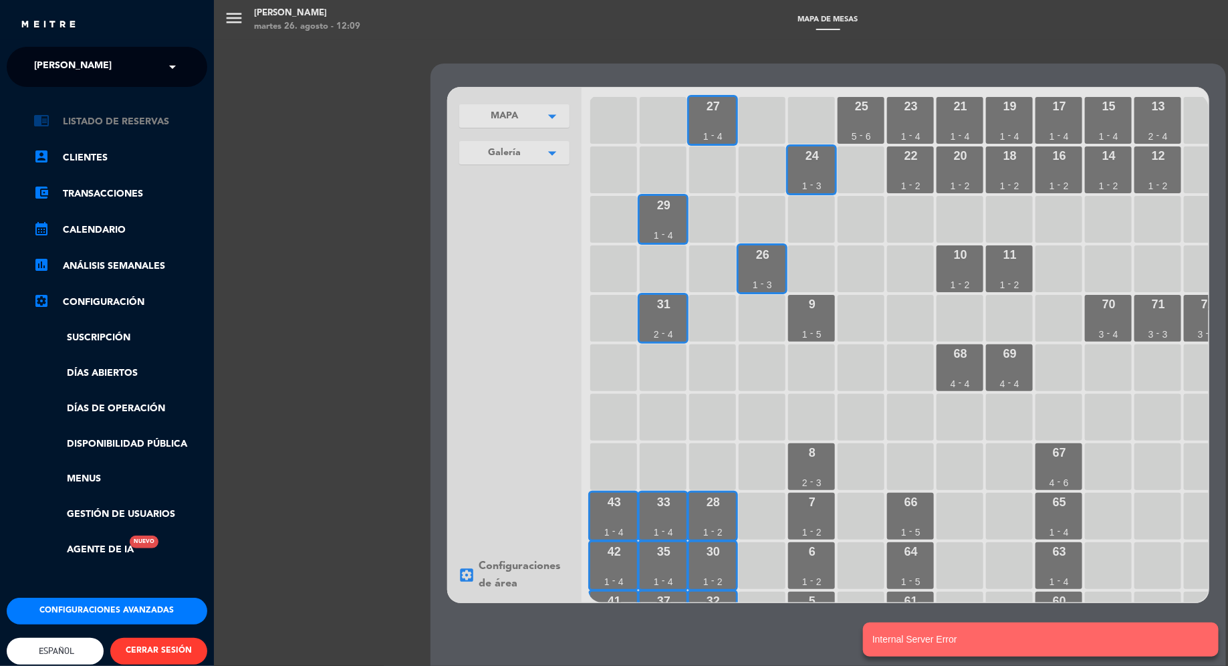
click at [78, 121] on link "chrome_reader_mode Listado de Reservas" at bounding box center [120, 122] width 174 height 16
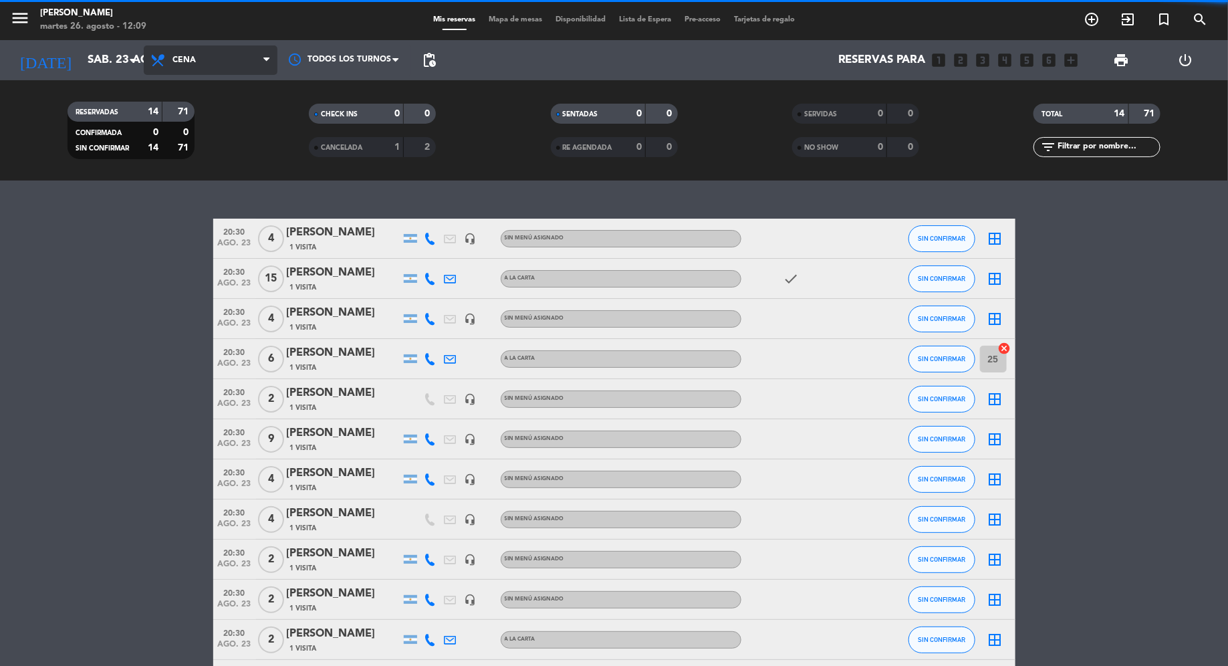
click at [179, 65] on span "Cena" at bounding box center [183, 59] width 23 height 9
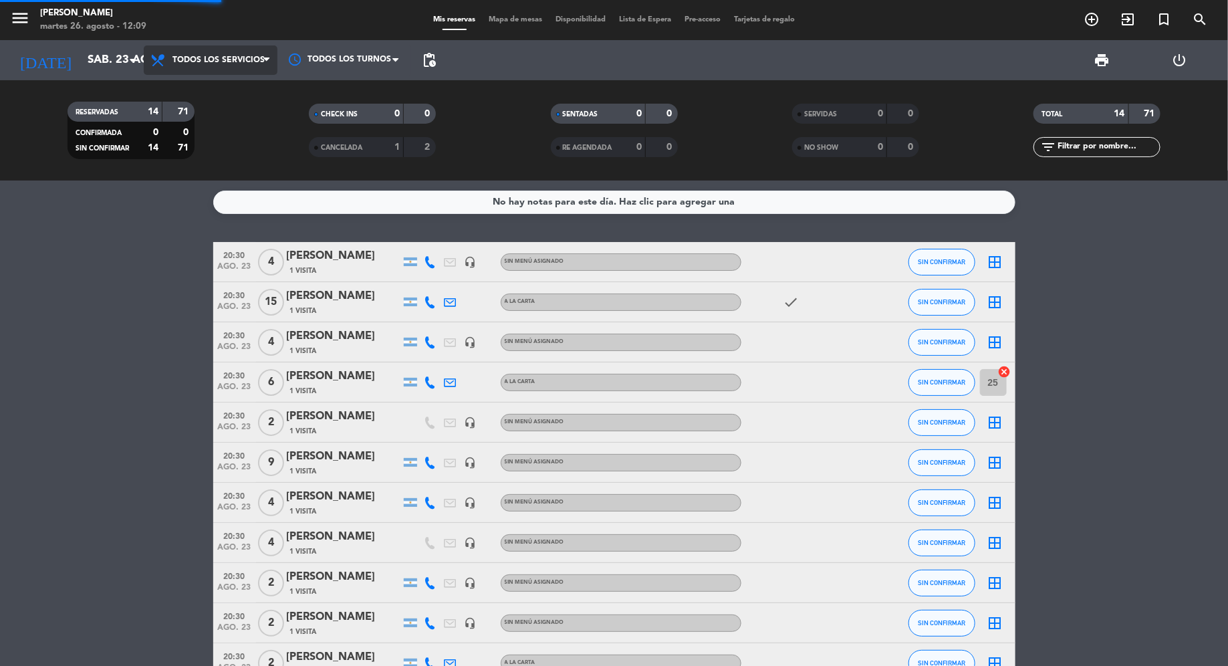
click at [186, 85] on div "menu [PERSON_NAME] 26. [PERSON_NAME] - 12:09 Mis reservas Mapa de mesas Disponi…" at bounding box center [614, 90] width 1228 height 180
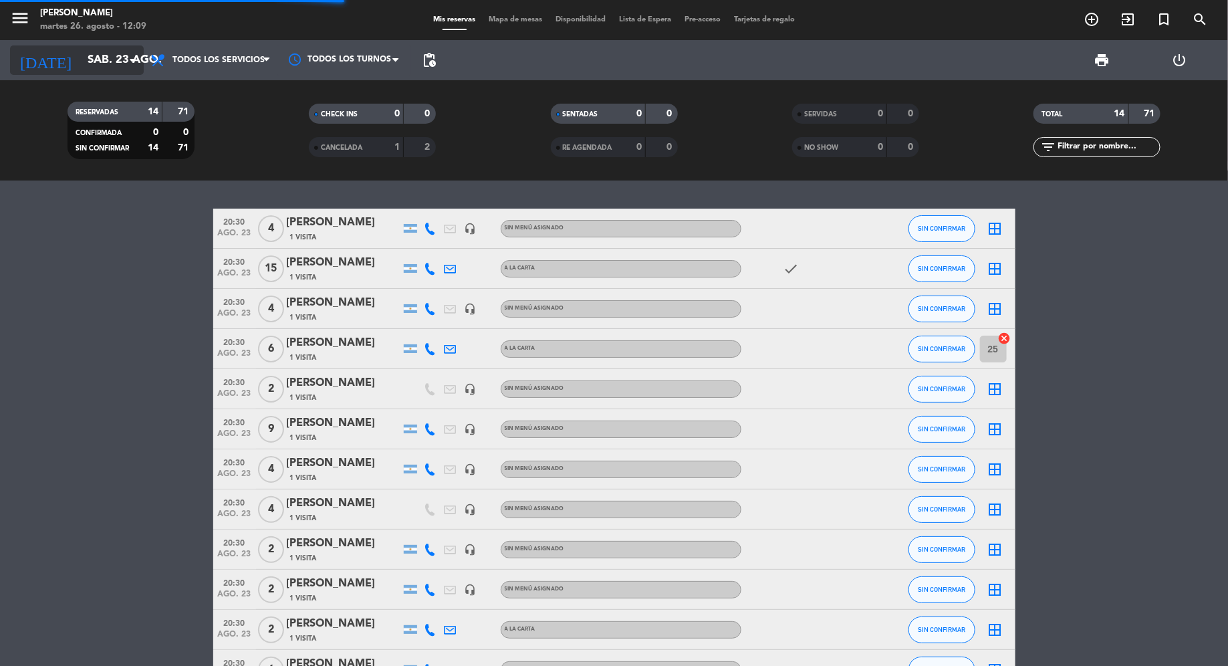
click at [102, 67] on input "sáb. 23 ago." at bounding box center [154, 60] width 146 height 26
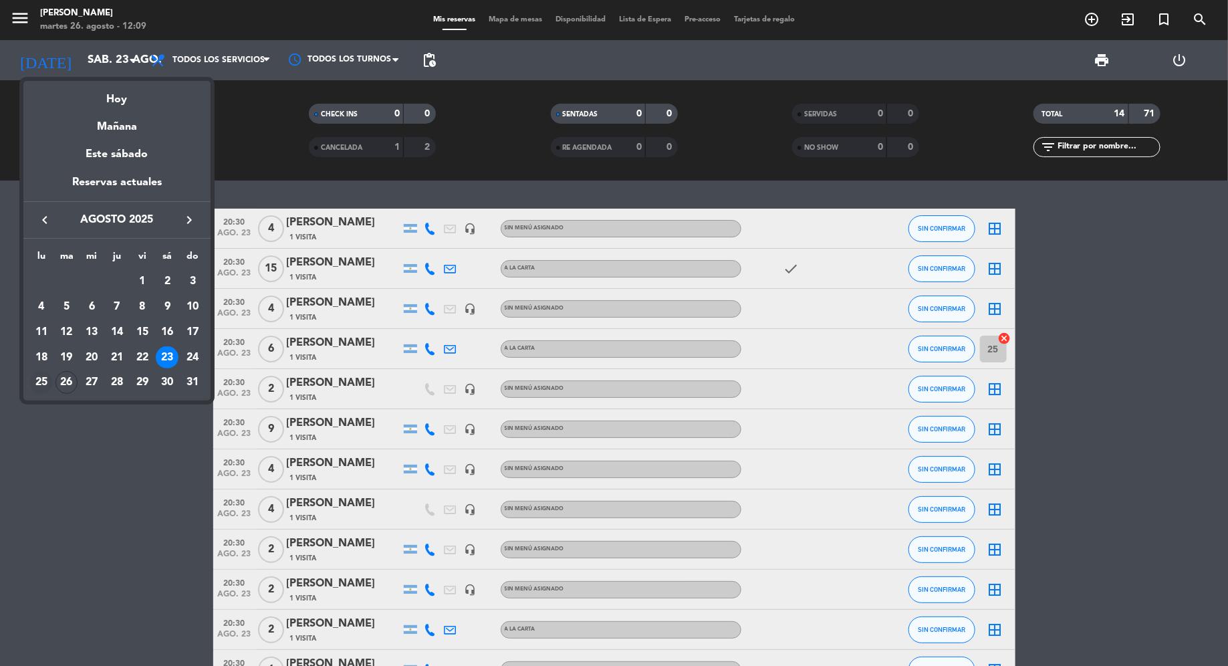
click at [43, 379] on div "25" at bounding box center [41, 382] width 23 height 23
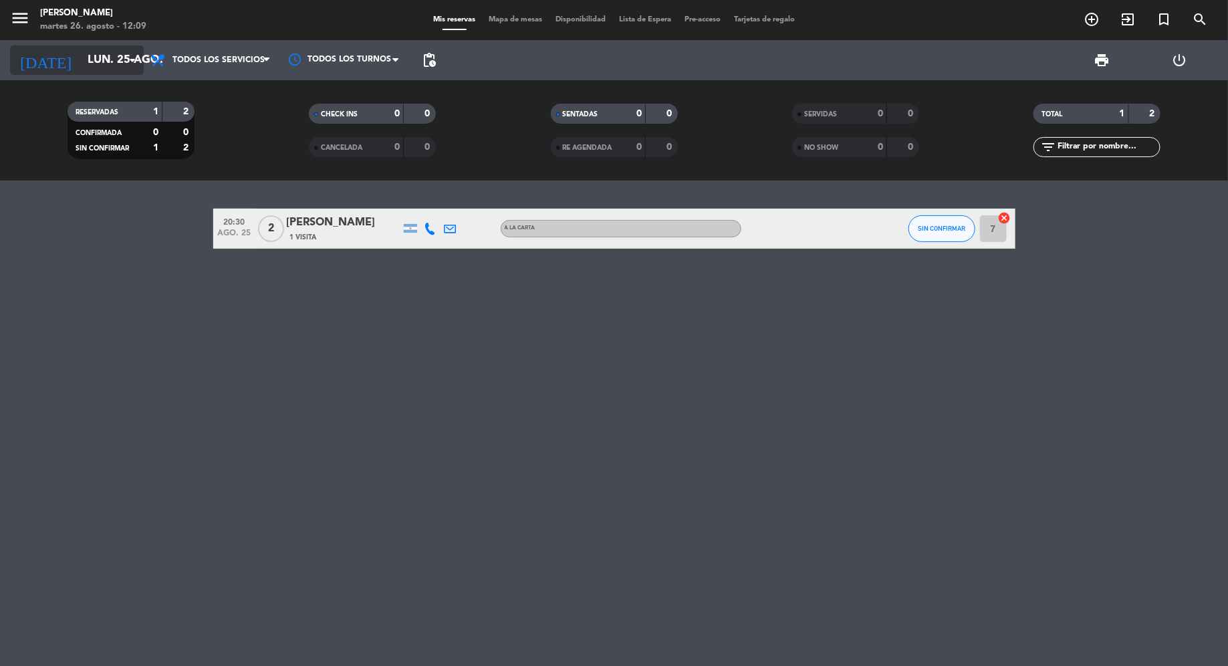
click at [122, 58] on input "lun. 25 ago." at bounding box center [154, 60] width 146 height 26
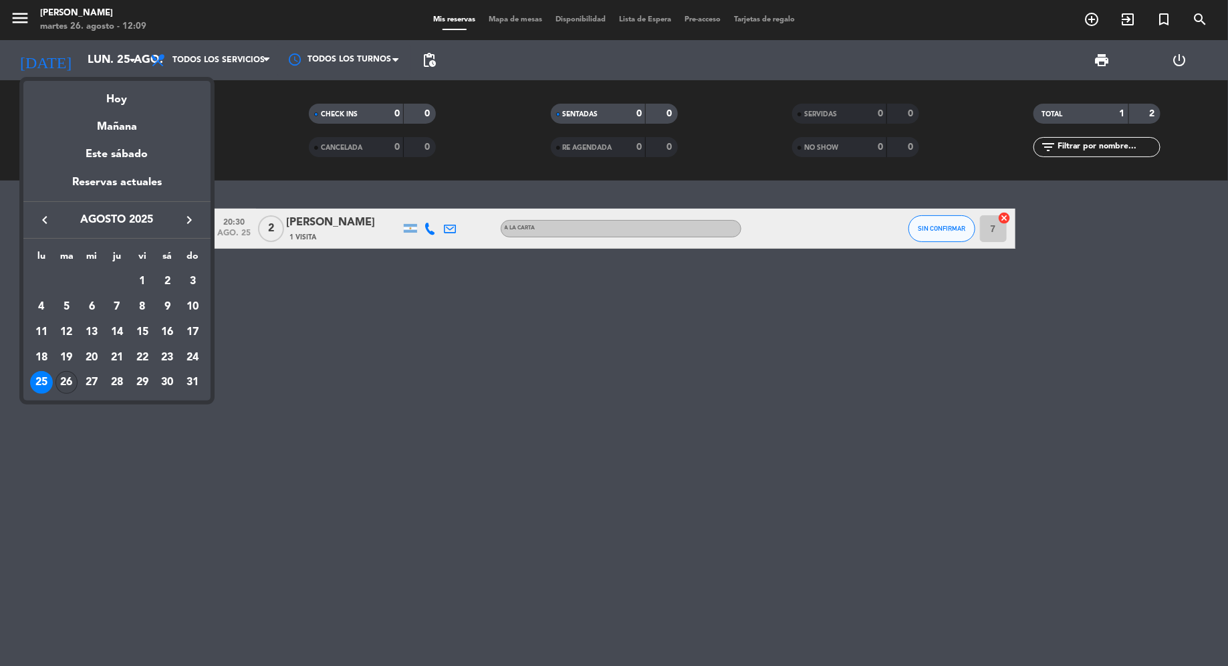
click at [68, 378] on div "26" at bounding box center [66, 382] width 23 height 23
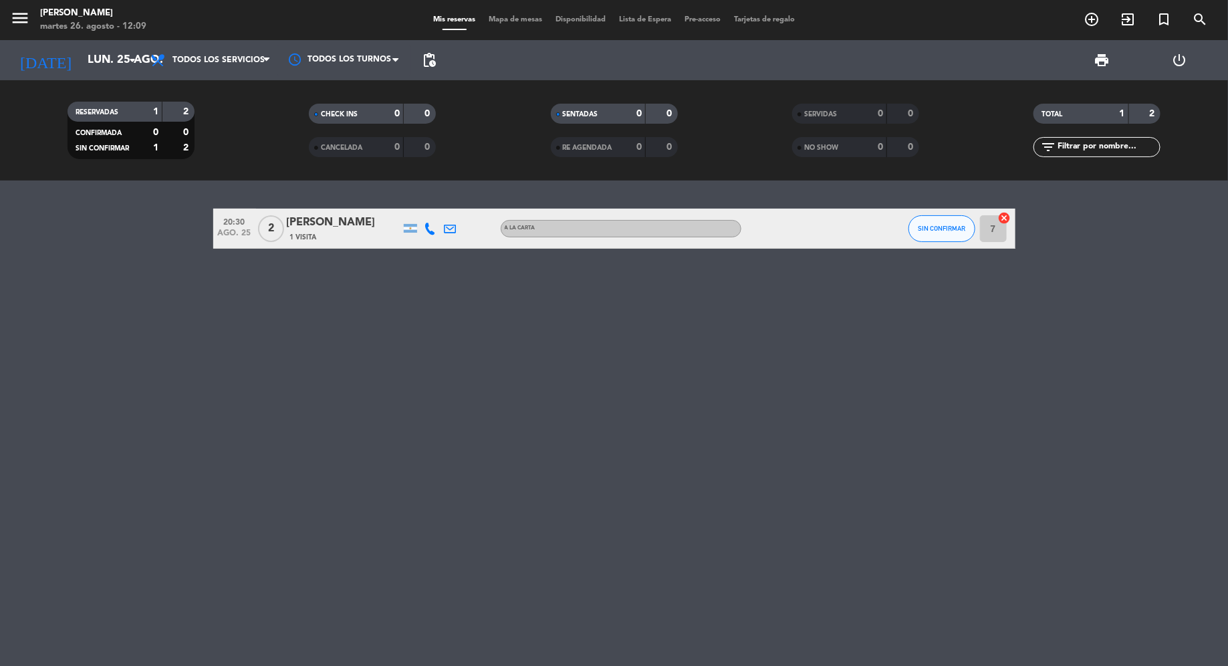
type input "[DATE] ago."
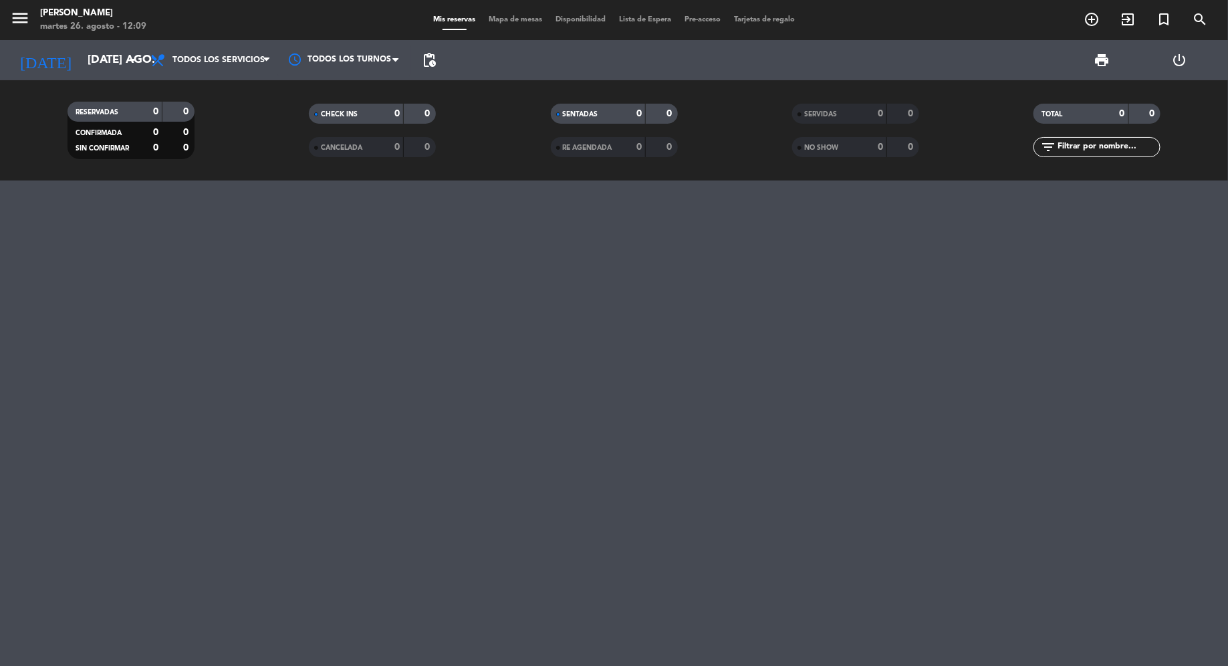
click at [31, 15] on span "menu" at bounding box center [25, 20] width 30 height 31
drag, startPoint x: 37, startPoint y: 27, endPoint x: 27, endPoint y: 26, distance: 10.0
click at [31, 27] on span "menu" at bounding box center [25, 20] width 30 height 31
click at [27, 26] on icon "menu" at bounding box center [20, 18] width 20 height 20
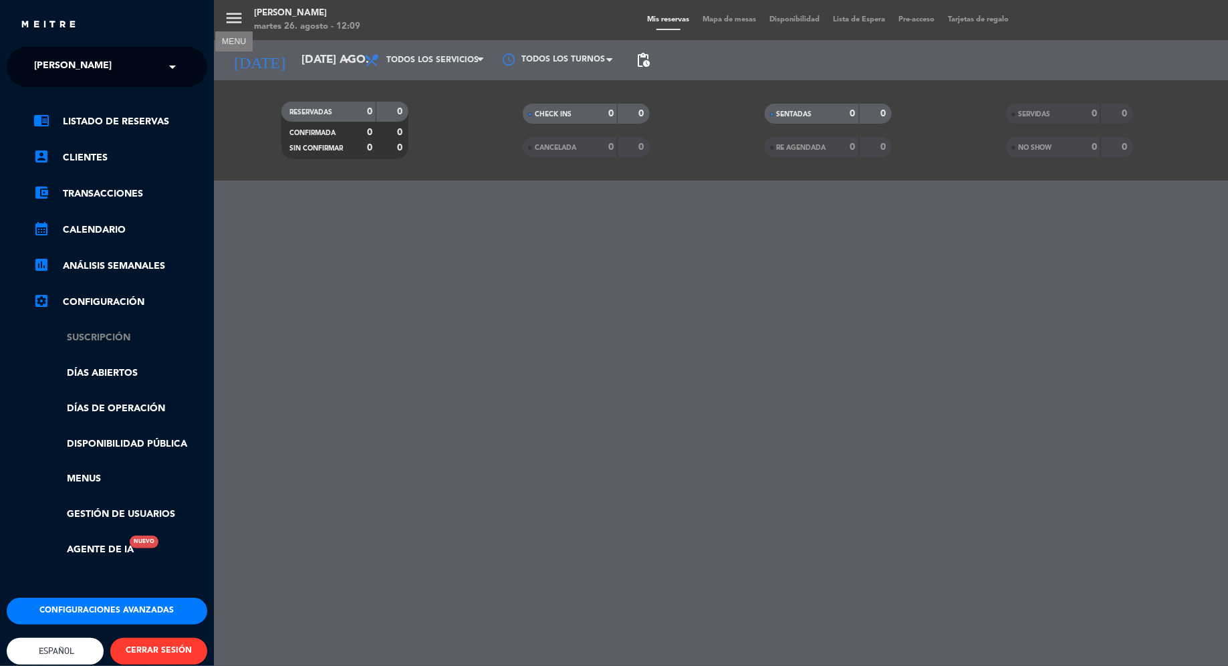
scroll to position [25, 0]
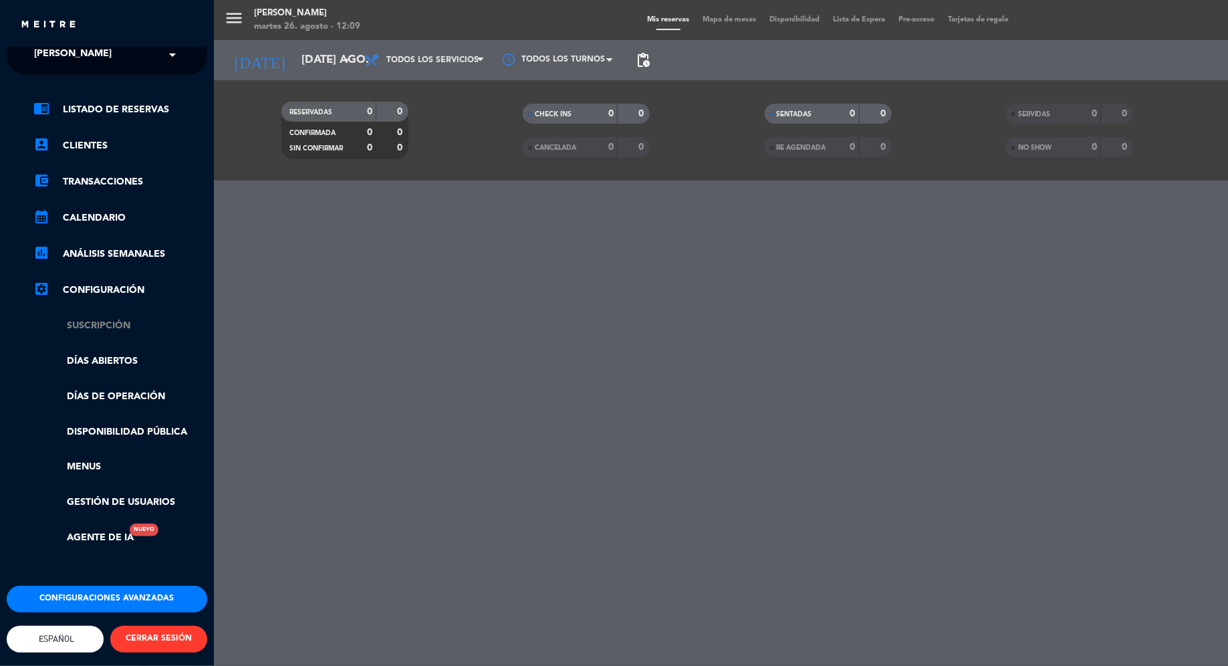
click at [118, 354] on link "Días abiertos" at bounding box center [120, 361] width 174 height 15
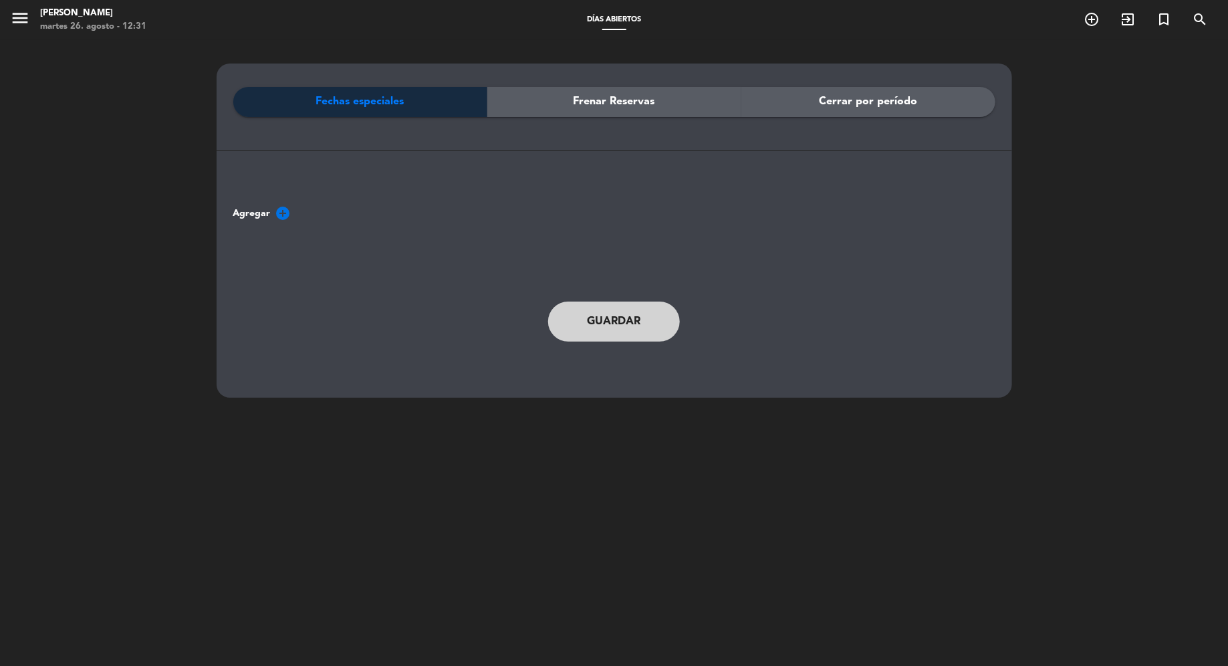
click at [27, 19] on icon "menu" at bounding box center [20, 18] width 20 height 20
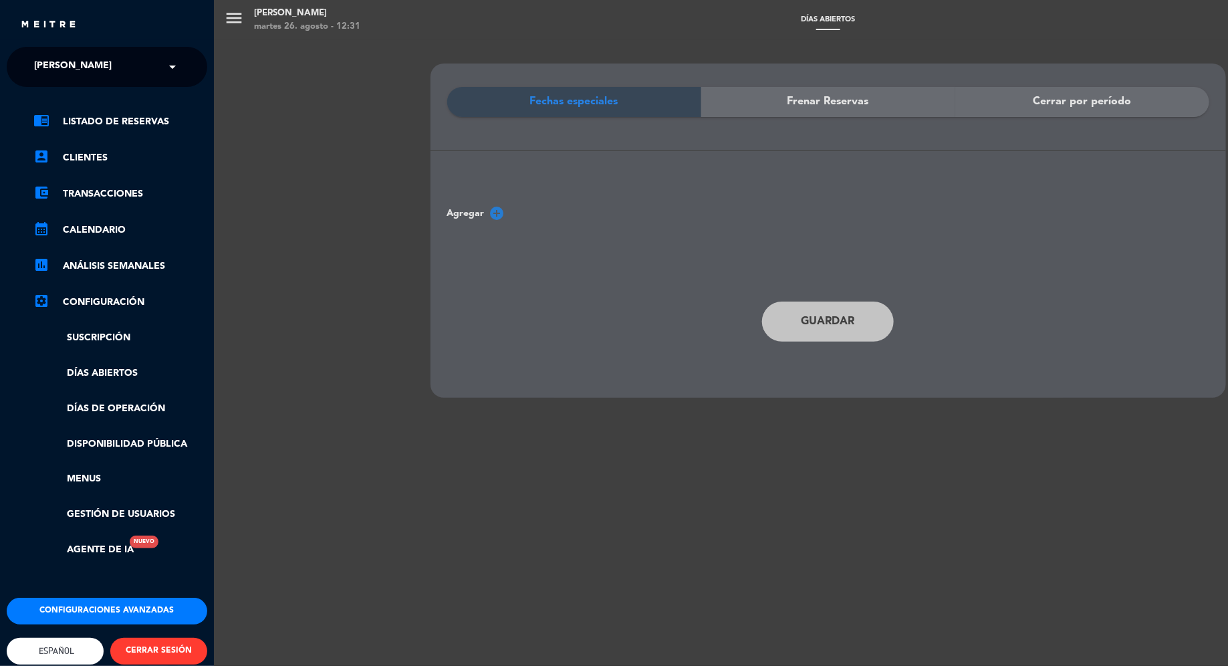
scroll to position [3, 0]
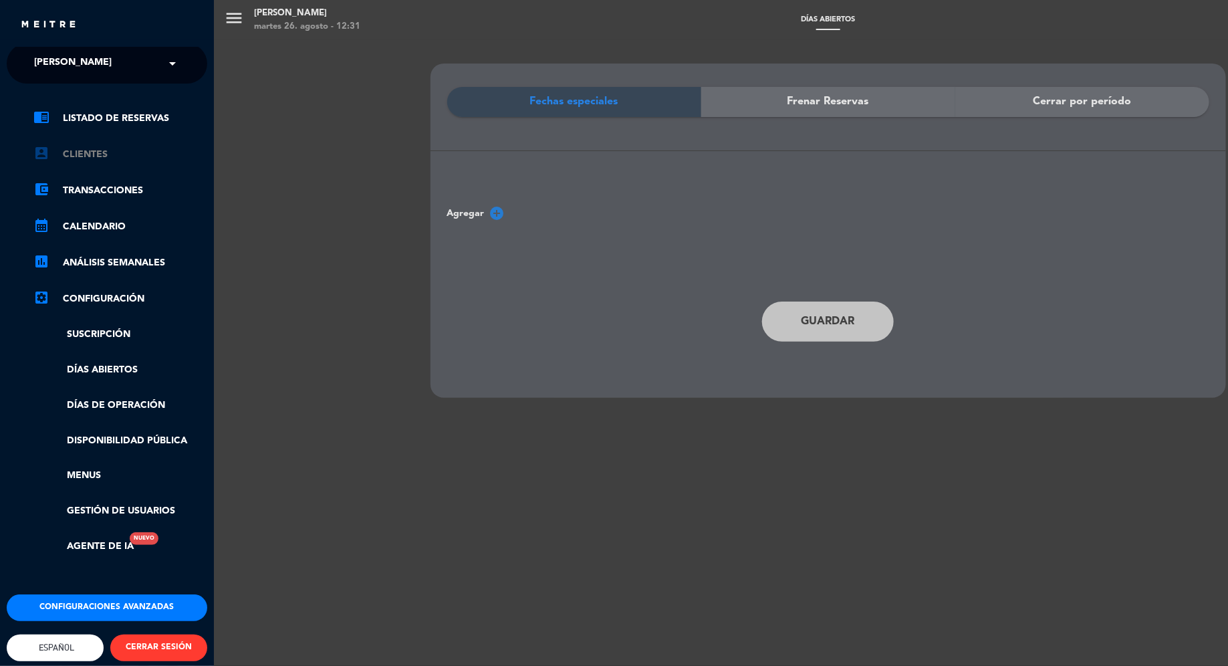
click at [135, 152] on link "account_box Clientes" at bounding box center [120, 154] width 174 height 16
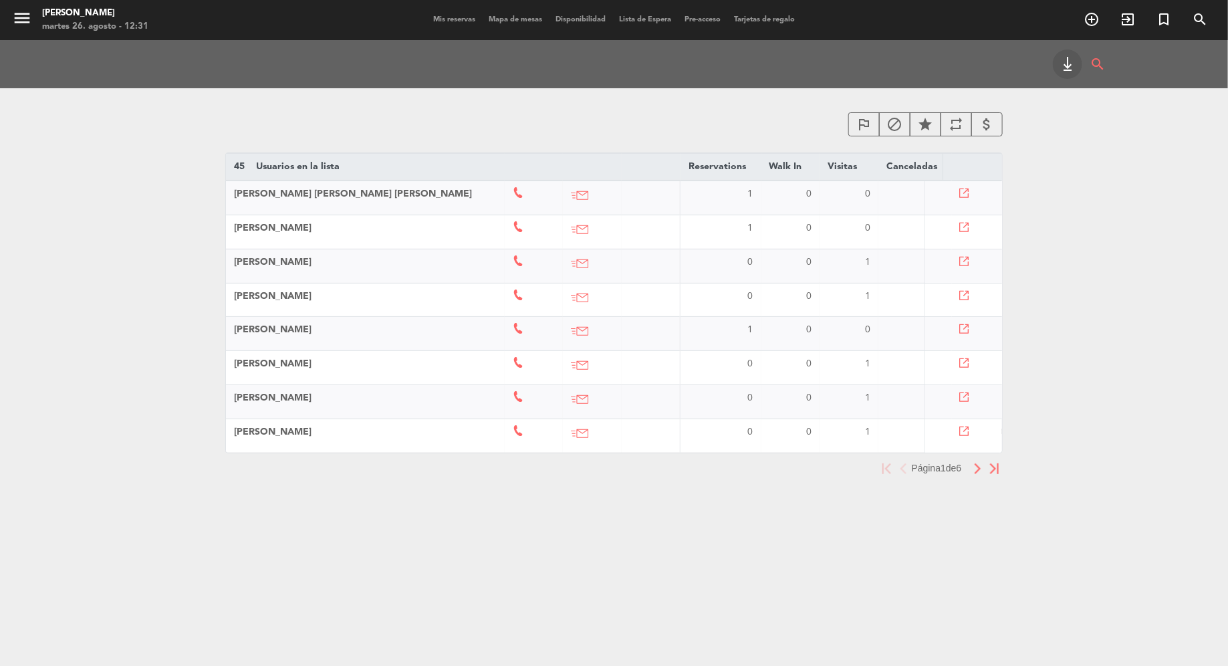
click at [680, 165] on th "Reservations arrow_drop_down arrow_drop_up" at bounding box center [720, 167] width 81 height 27
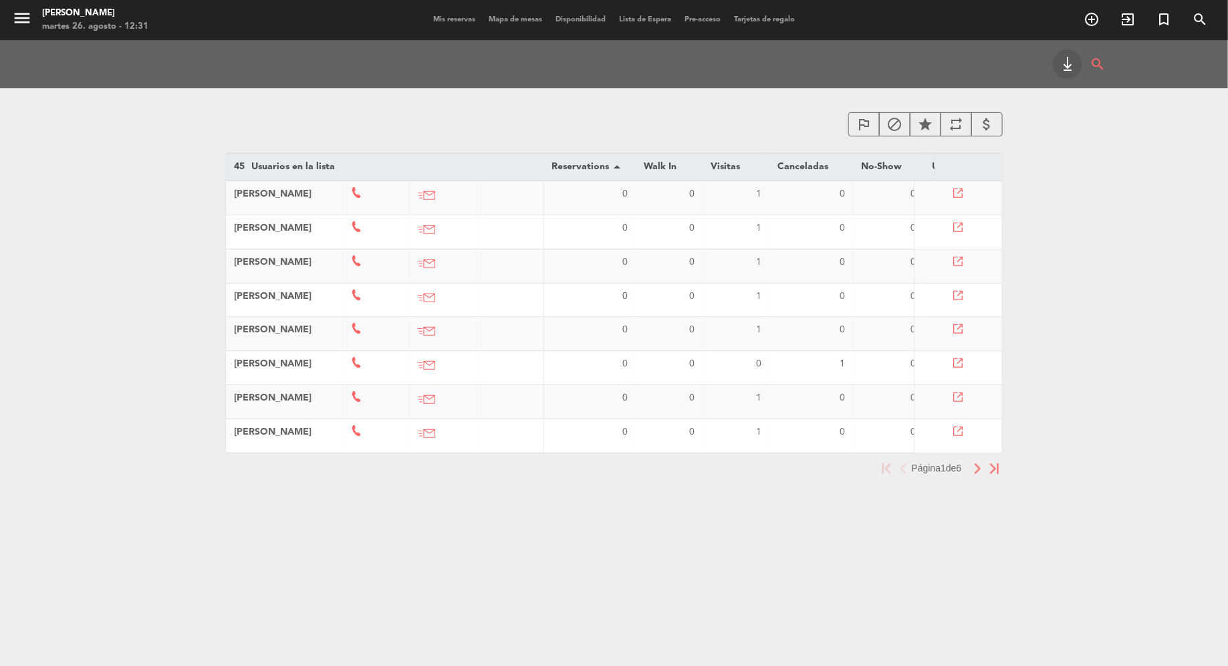
click at [625, 165] on icon "arrow_drop_up" at bounding box center [617, 167] width 16 height 16
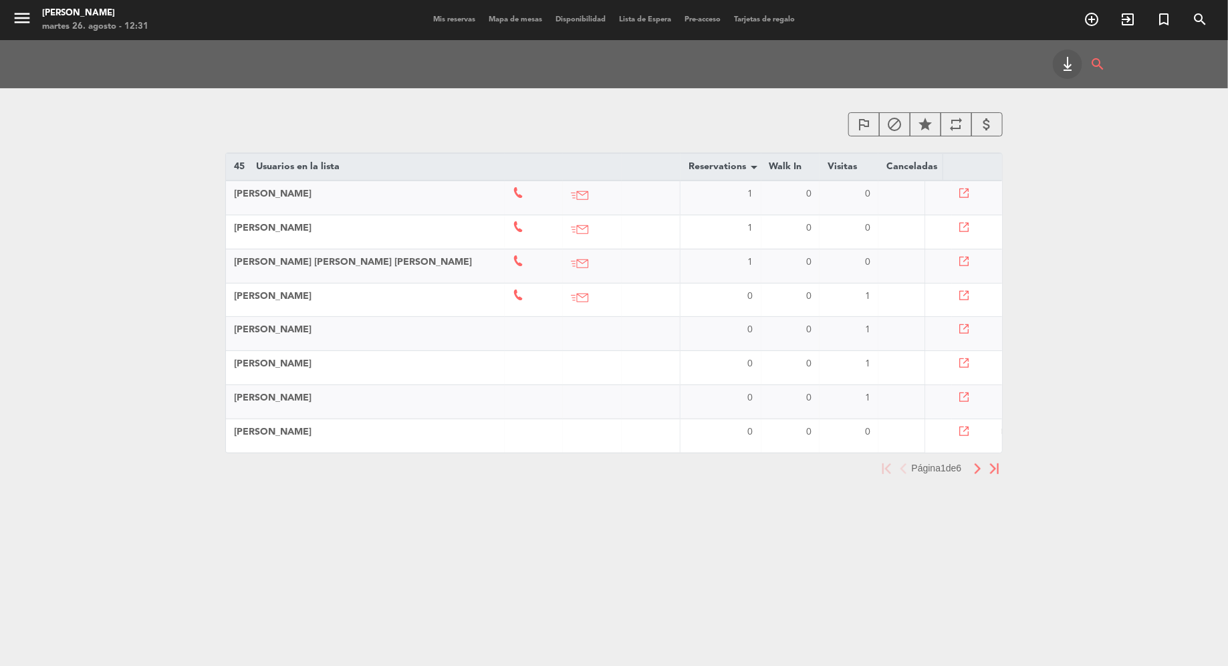
click at [311, 363] on span "[PERSON_NAME]" at bounding box center [273, 363] width 78 height 9
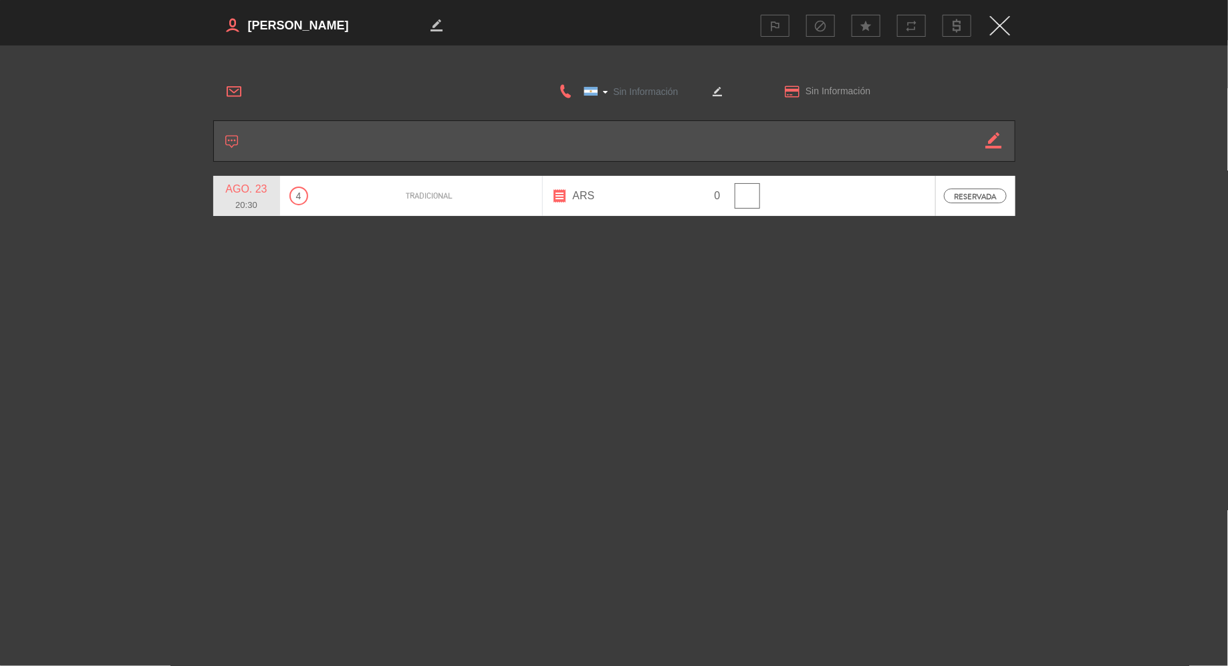
click at [724, 91] on div "border_color" at bounding box center [716, 91] width 13 height 9
click at [721, 91] on icon "border_color" at bounding box center [717, 91] width 9 height 9
click at [381, 29] on textarea at bounding box center [337, 26] width 180 height 20
click at [437, 25] on icon "border_color" at bounding box center [437, 25] width 11 height 11
drag, startPoint x: 401, startPoint y: 30, endPoint x: 325, endPoint y: 29, distance: 76.2
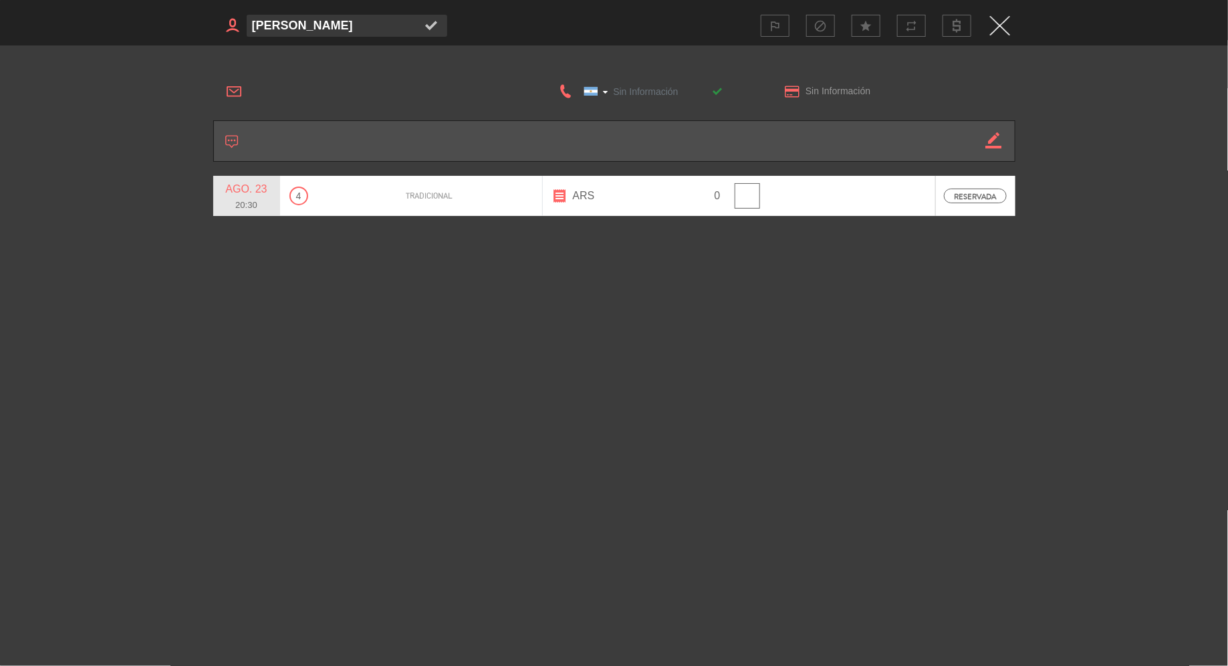
click at [325, 29] on textarea at bounding box center [337, 26] width 180 height 23
type textarea "[PERSON_NAME]"
click at [427, 24] on icon at bounding box center [431, 25] width 11 height 11
